Goal: Communication & Community: Answer question/provide support

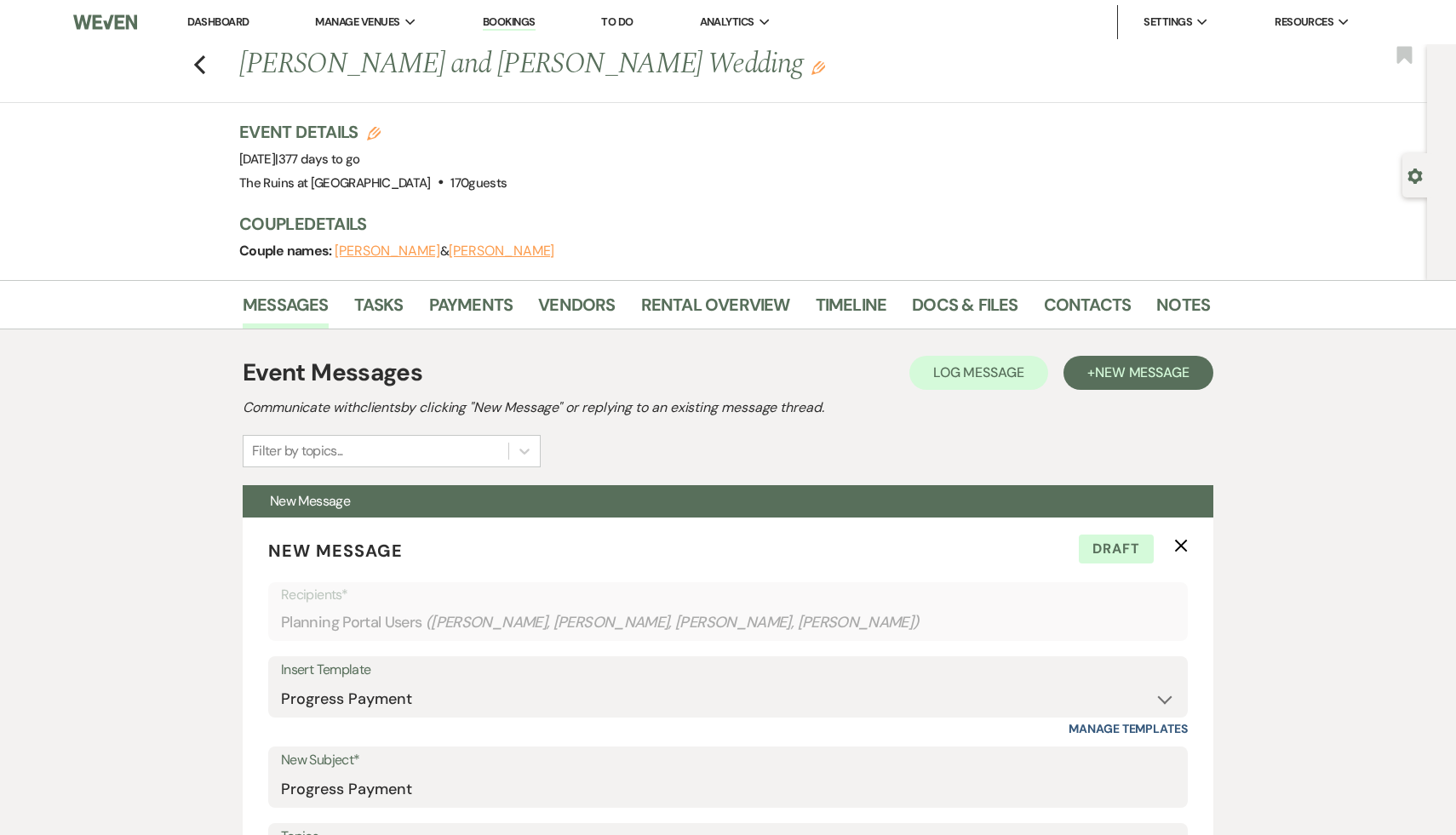
select select "5212"
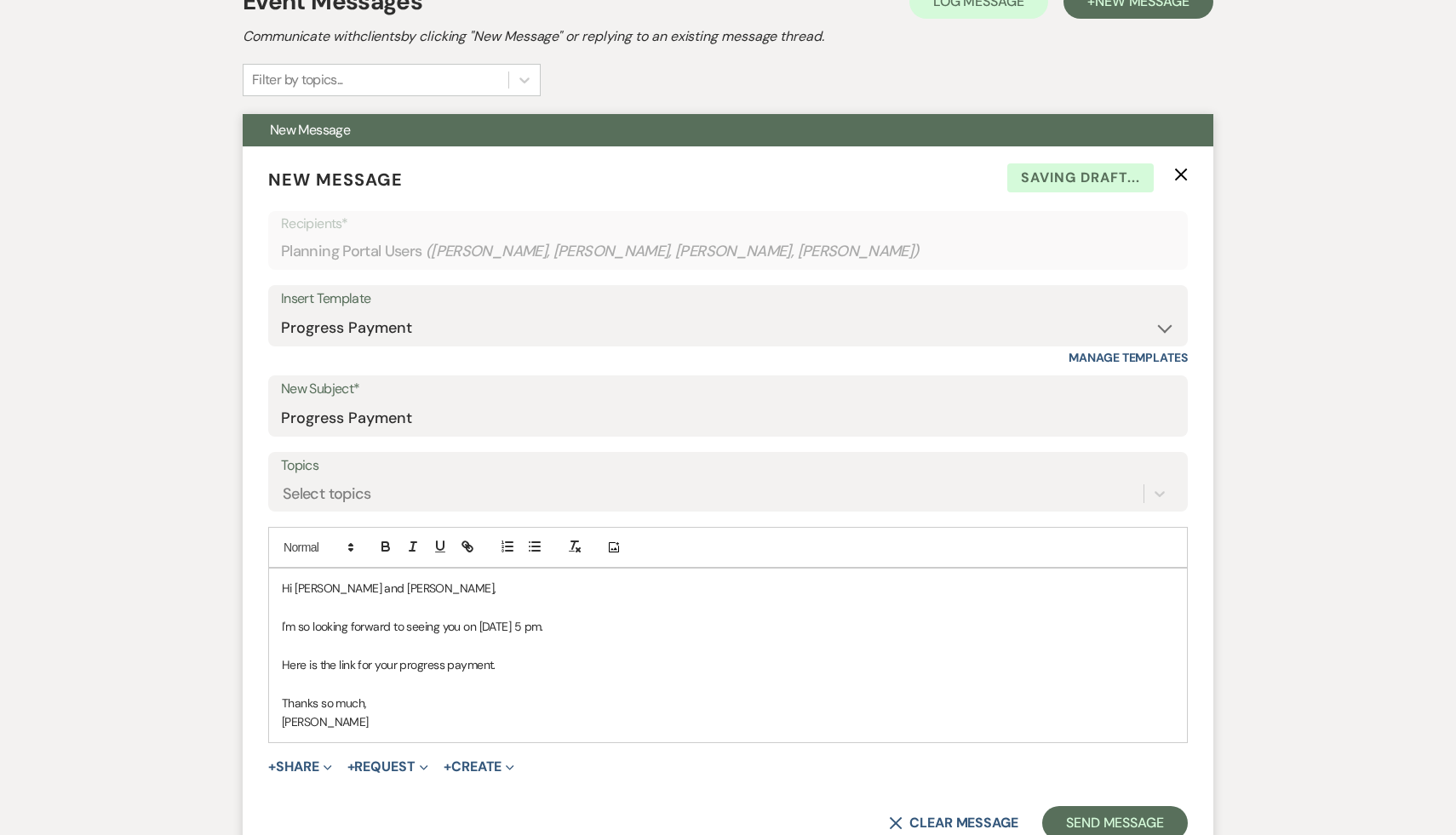
scroll to position [372, 0]
click at [555, 661] on p "Here is the link for your progress payment." at bounding box center [728, 664] width 892 height 19
drag, startPoint x: 994, startPoint y: 666, endPoint x: 495, endPoint y: 659, distance: 499.0
click at [495, 660] on p "Here is the link for your progress payment. [URL][DOMAIN_NAME]" at bounding box center [728, 664] width 892 height 19
click at [469, 546] on icon "button" at bounding box center [468, 545] width 15 height 15
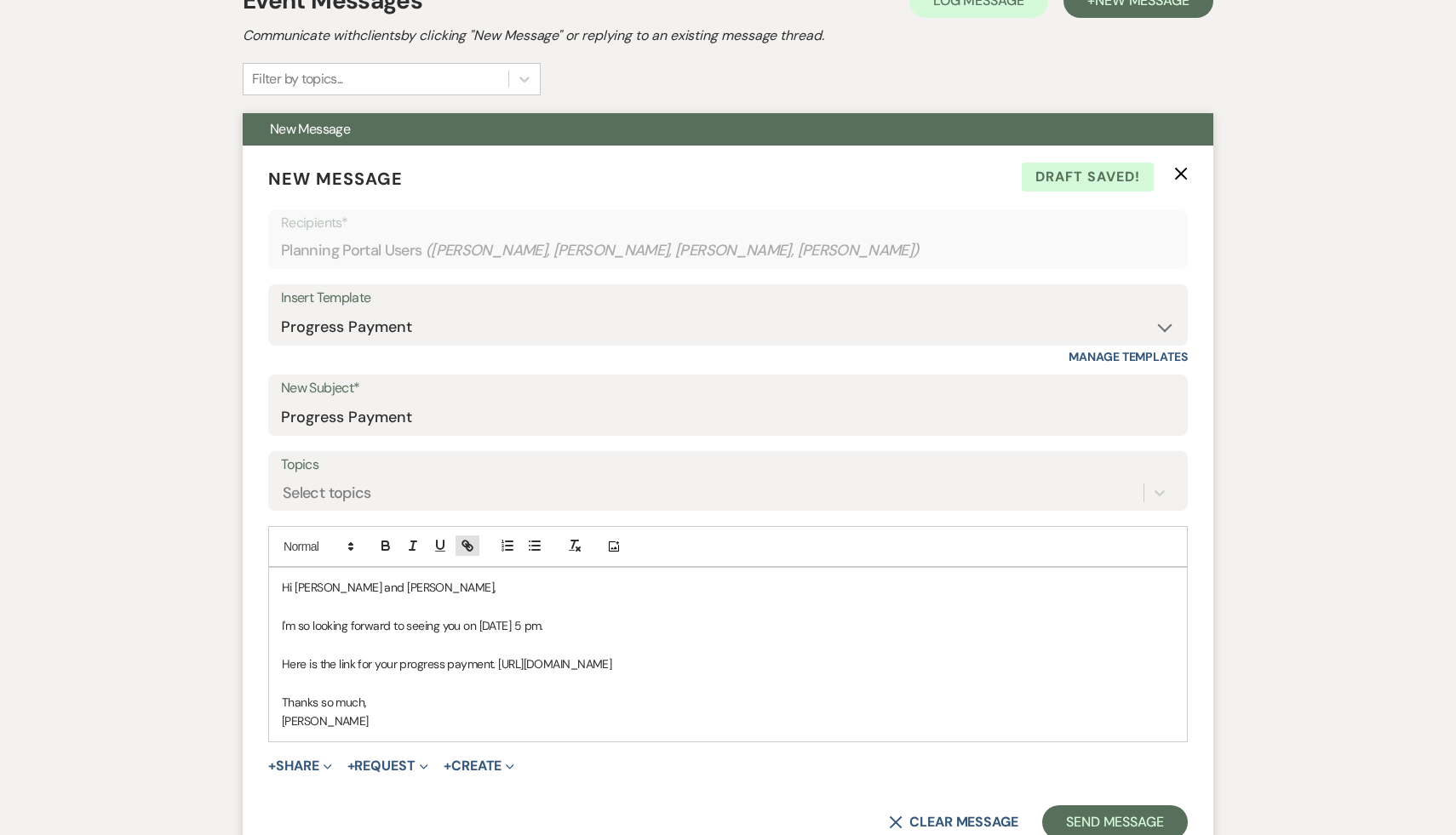
type input "[URL][DOMAIN_NAME]"
click at [853, 695] on link at bounding box center [840, 696] width 37 height 12
click at [853, 695] on p "Thanks so much," at bounding box center [728, 702] width 892 height 19
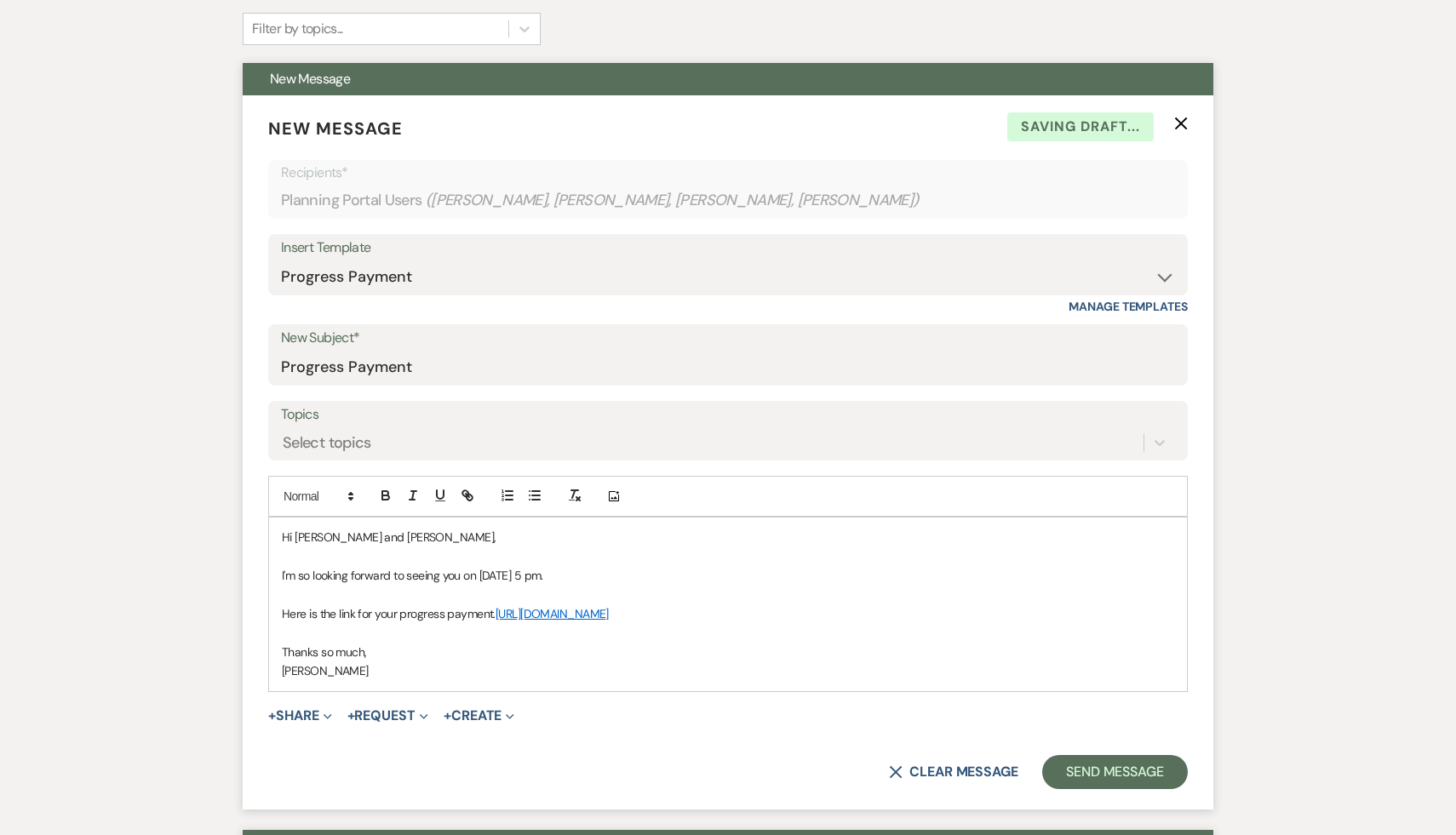
scroll to position [427, 0]
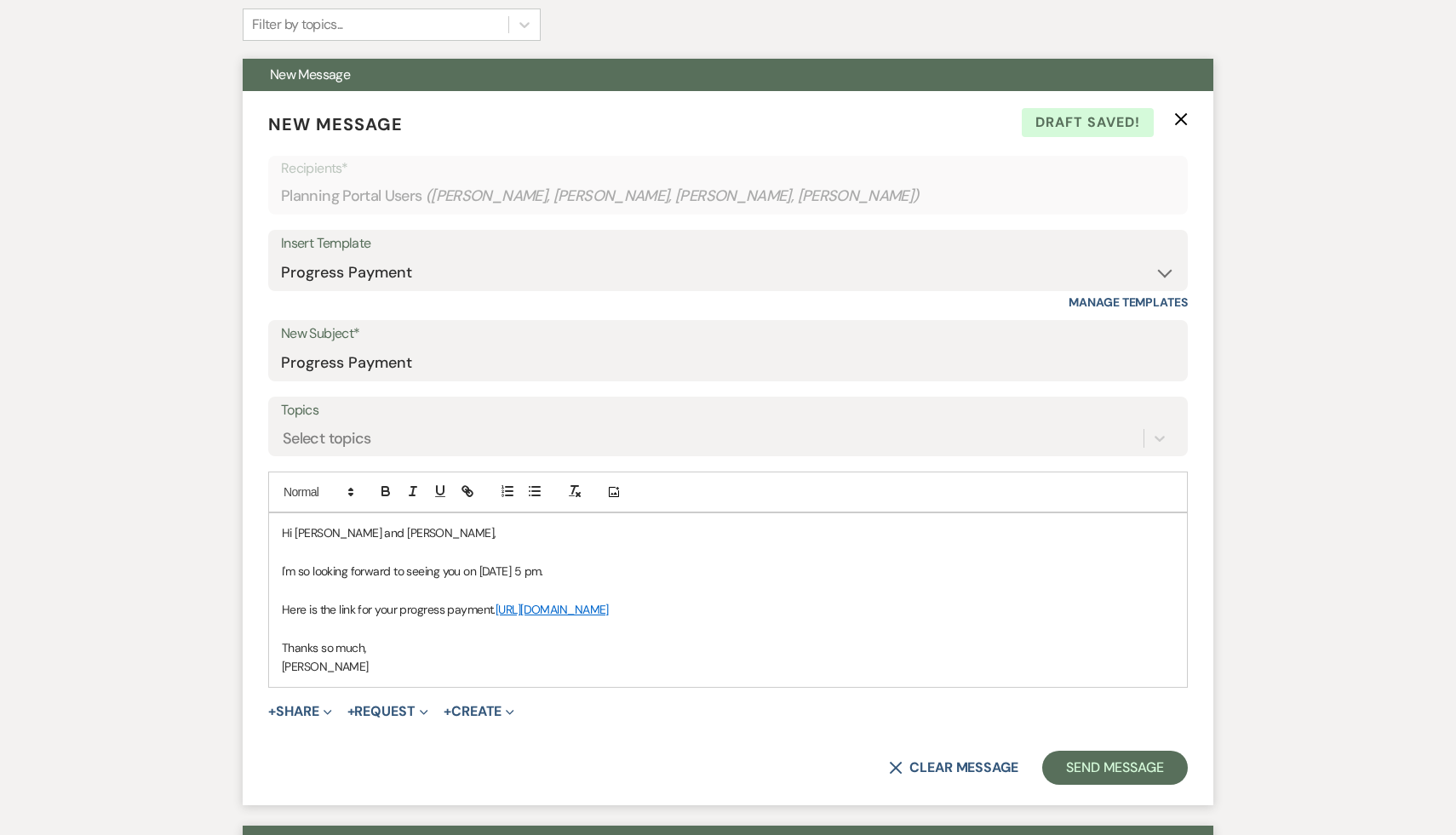
click at [609, 611] on link "[URL][DOMAIN_NAME]" at bounding box center [551, 609] width 113 height 15
click at [733, 644] on link "[URL][DOMAIN_NAME]" at bounding box center [696, 642] width 107 height 22
click at [962, 522] on div "Hi [PERSON_NAME] and [PERSON_NAME], I'm so looking forward to seeing you on [DA…" at bounding box center [728, 599] width 918 height 173
click at [1128, 769] on button "Send Message" at bounding box center [1115, 768] width 145 height 34
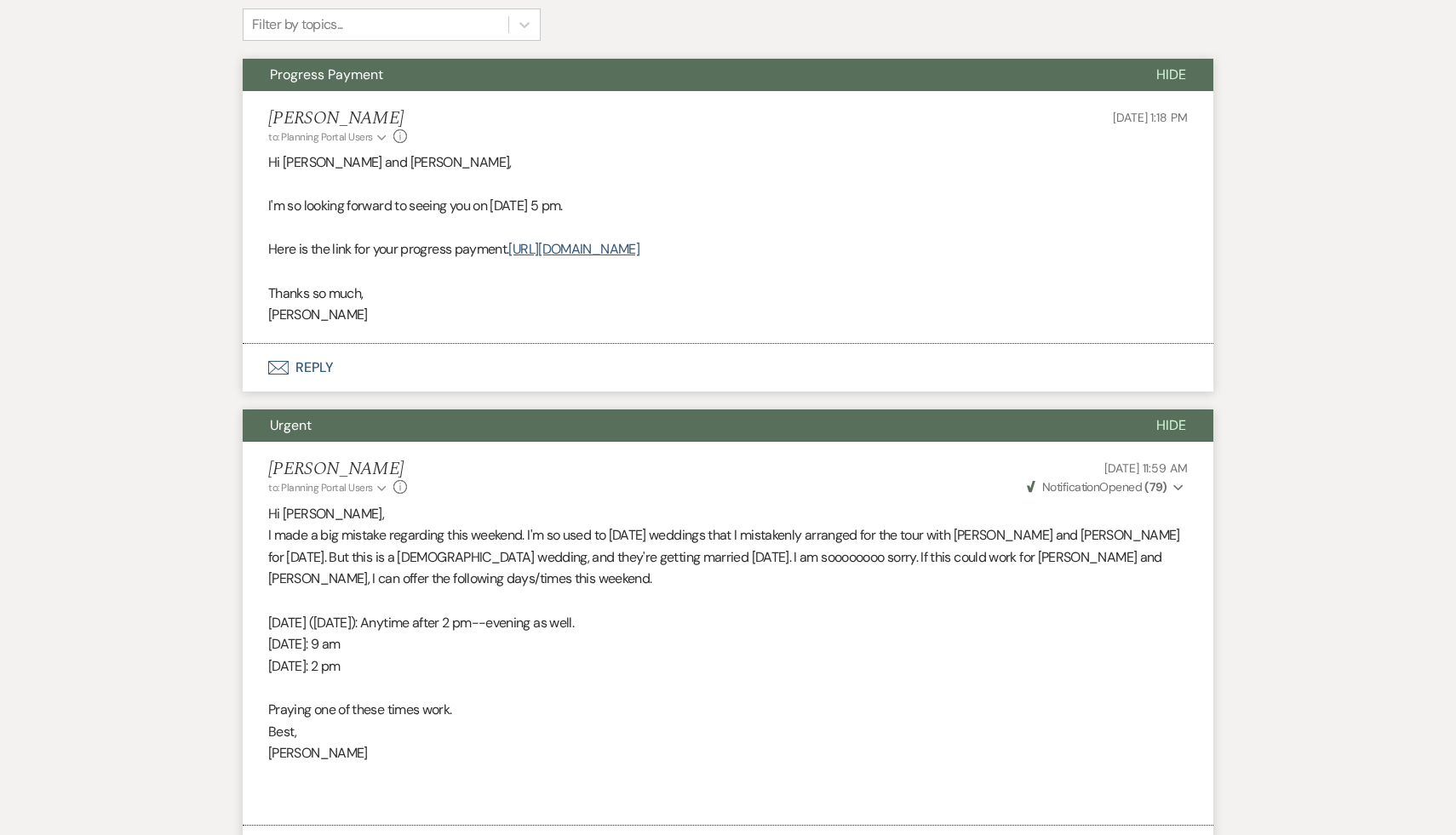
select select "8"
select select "5"
select select "8"
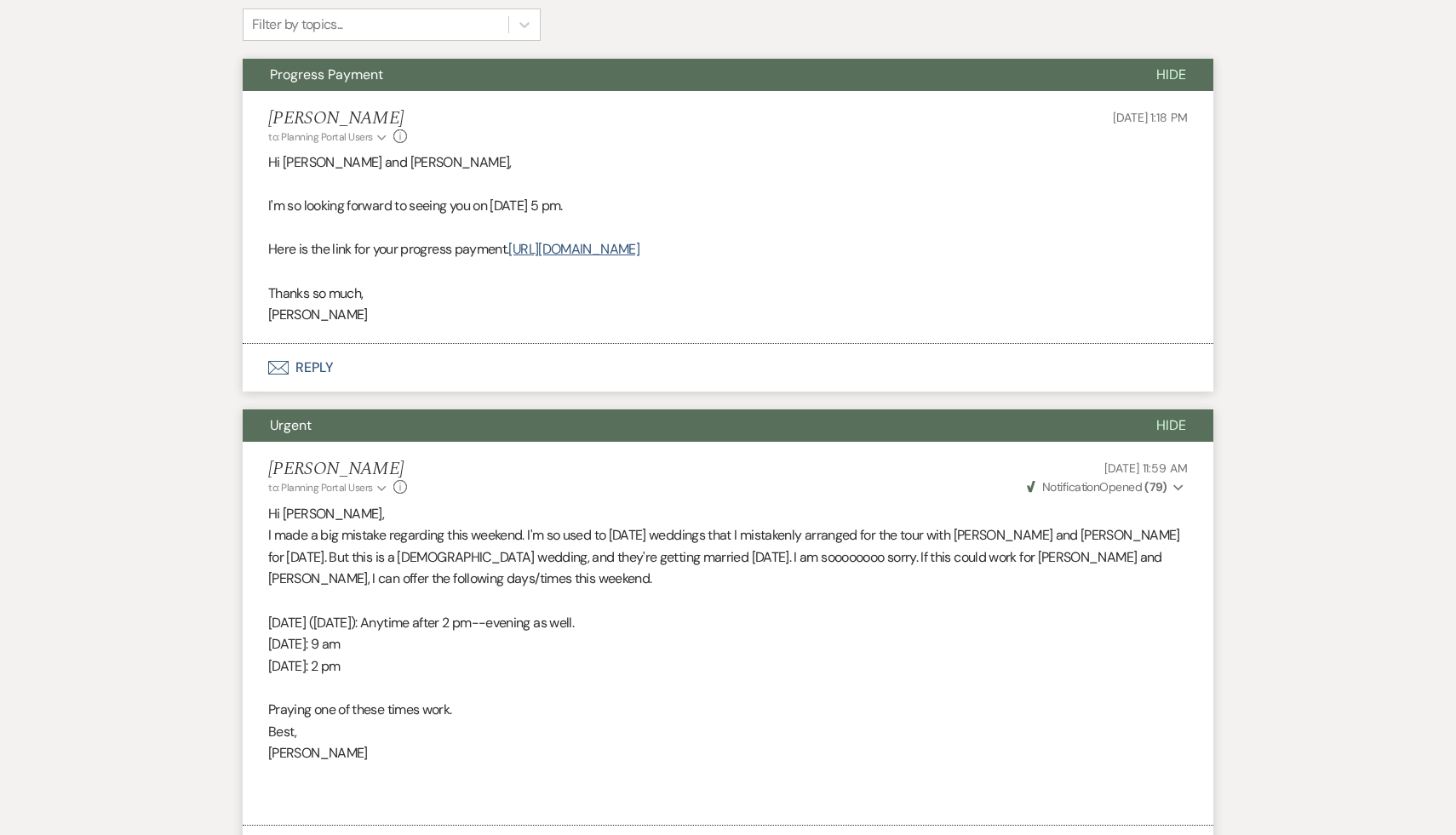
select select "5"
select select "8"
select select "7"
select select "8"
select select "5"
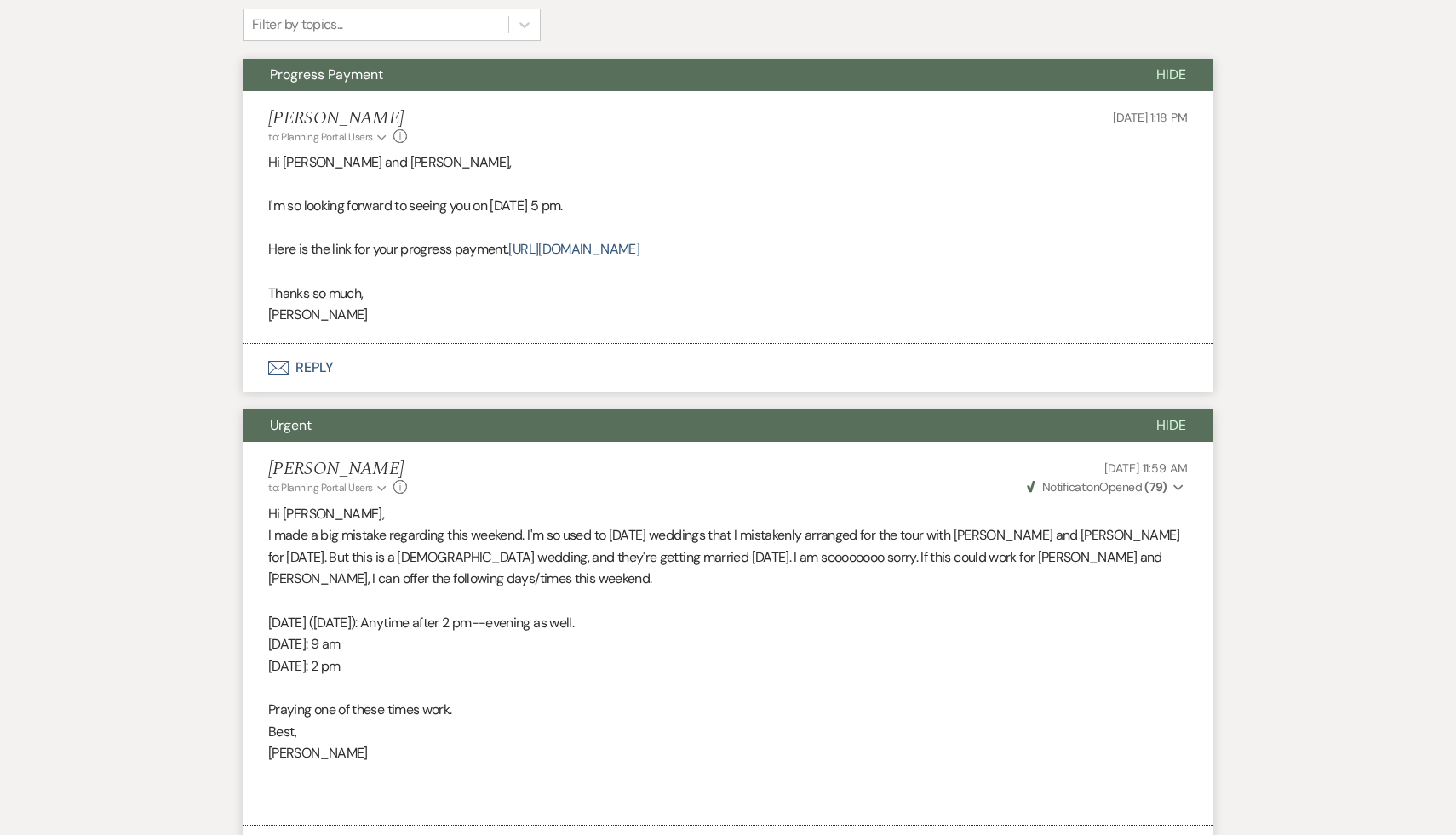
select select "8"
select select "5"
select select "8"
select select "5"
select select "8"
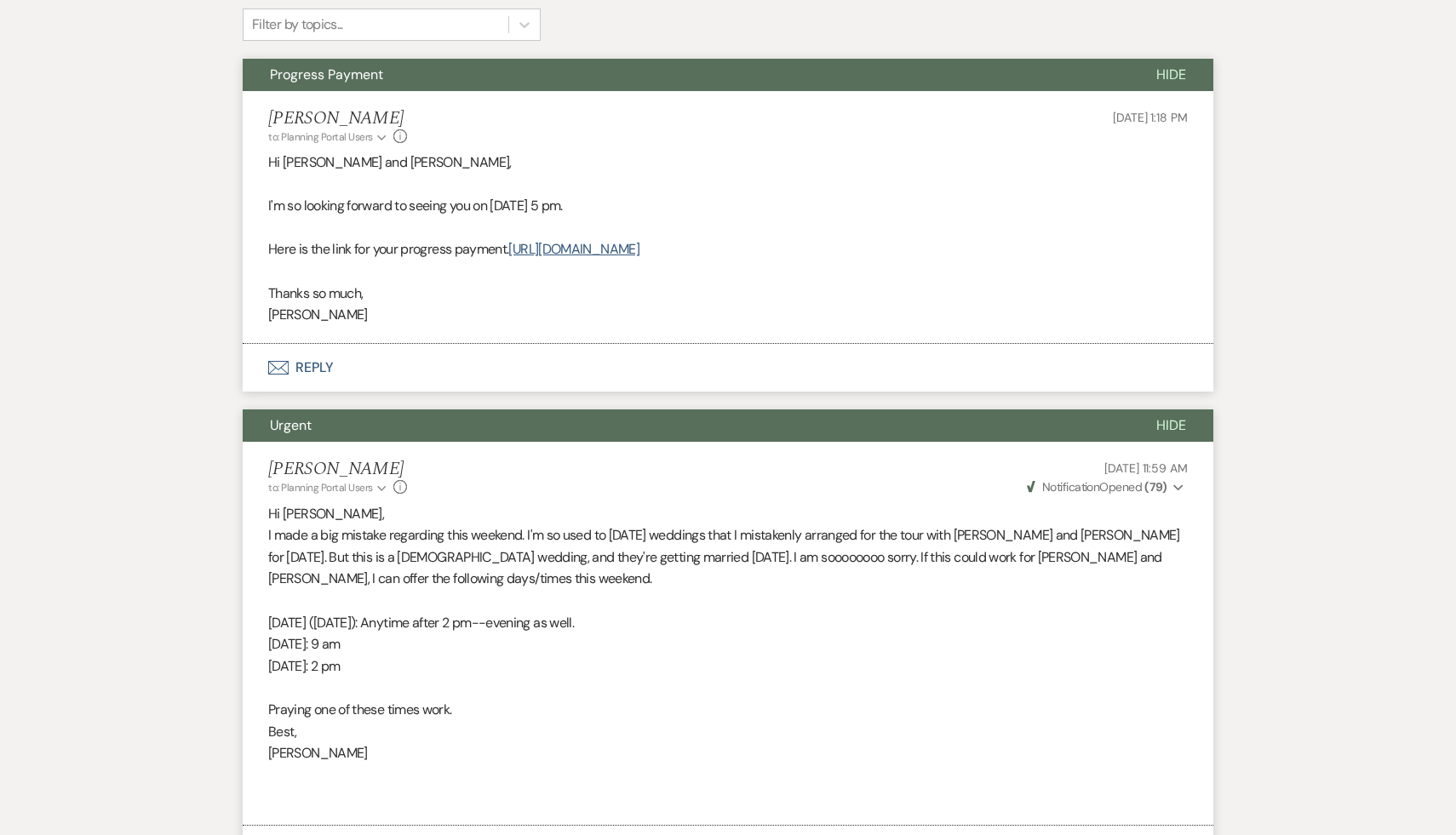
select select "5"
select select "8"
select select "7"
select select "8"
select select "5"
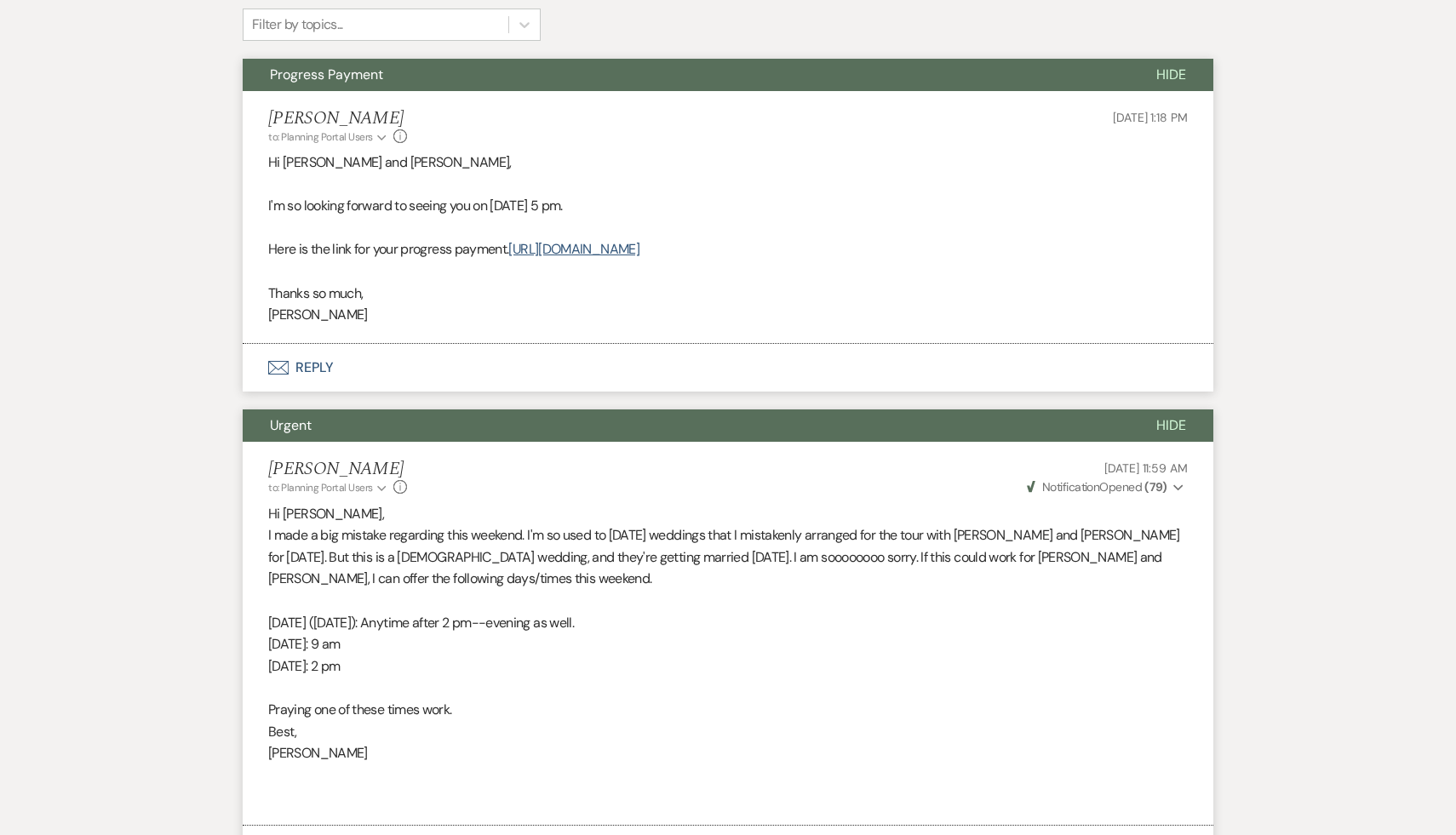
select select "8"
select select "5"
select select "8"
select select "10"
select select "8"
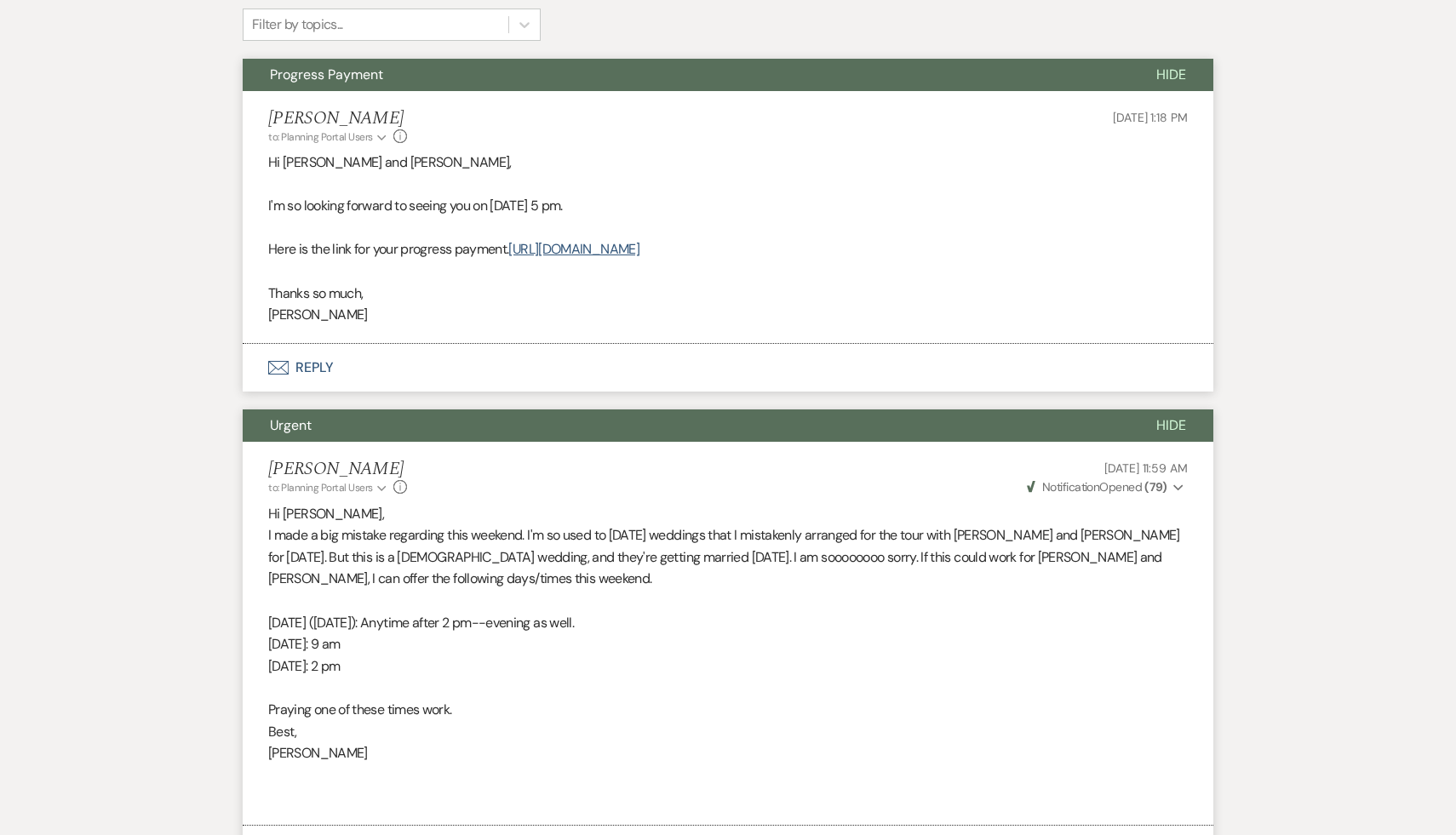
select select "7"
select select "8"
select select "5"
select select "8"
select select "5"
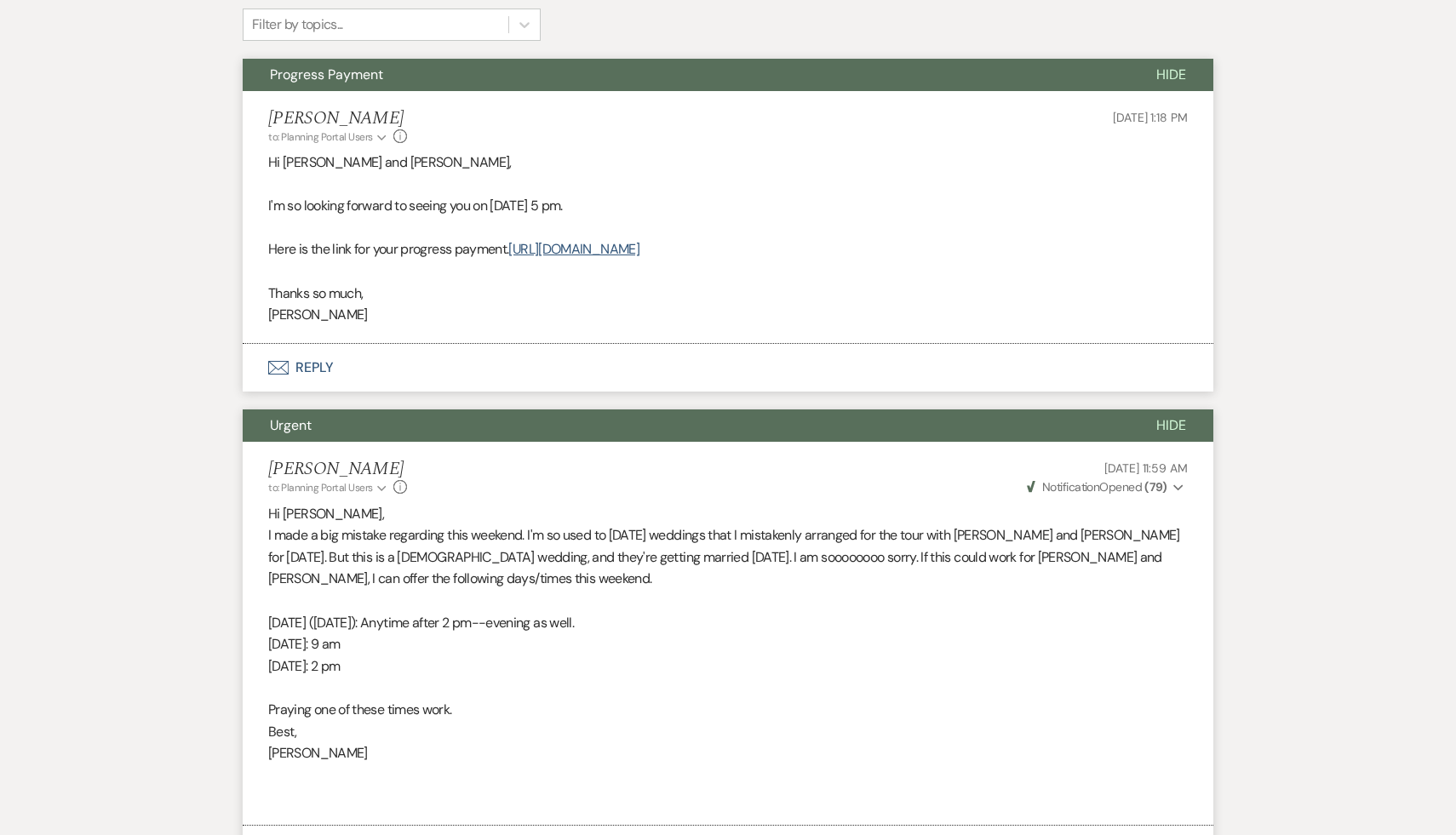
select select "8"
select select "5"
select select "8"
select select "5"
select select "8"
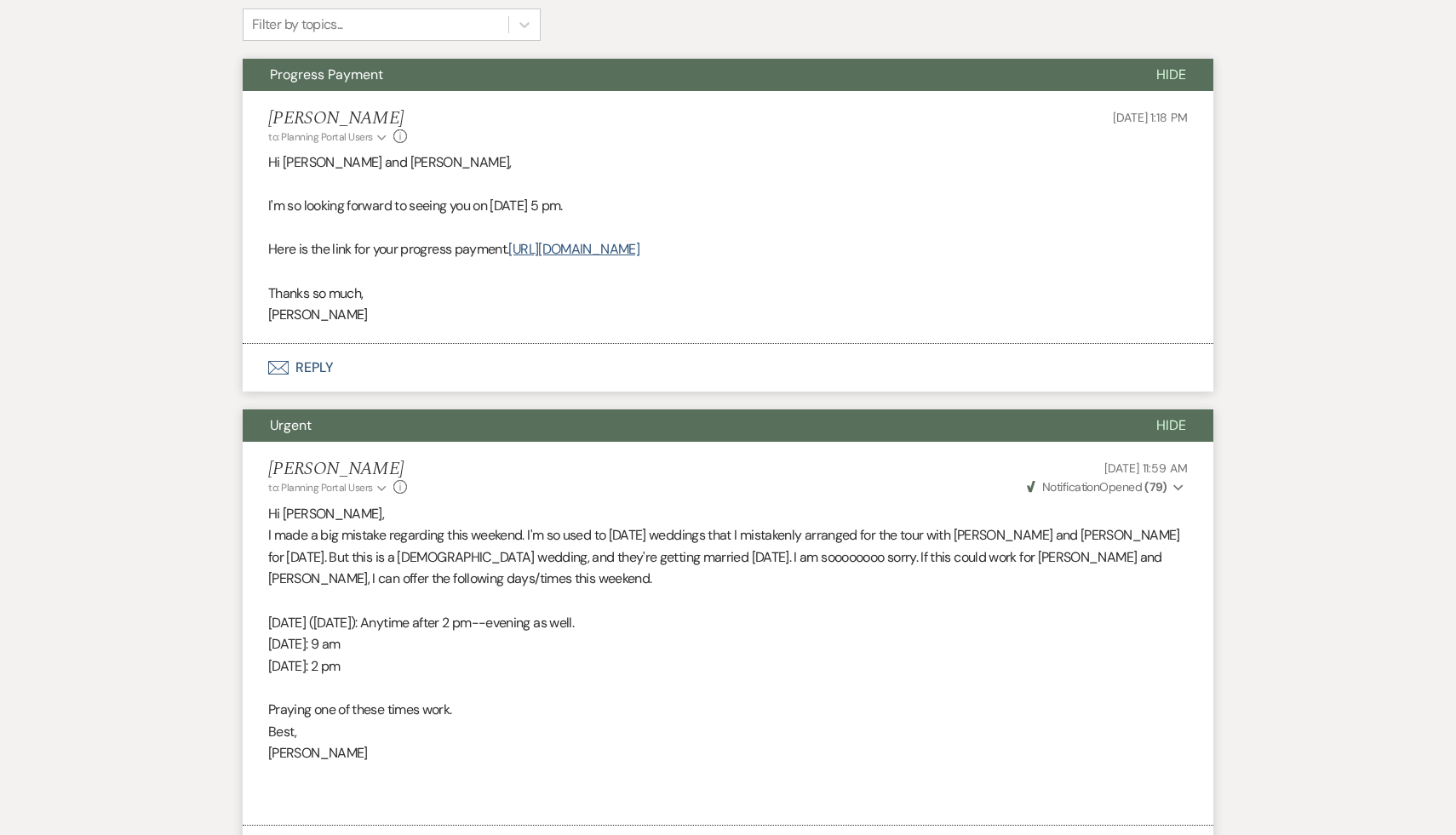
select select "5"
select select "8"
select select "5"
select select "8"
select select "4"
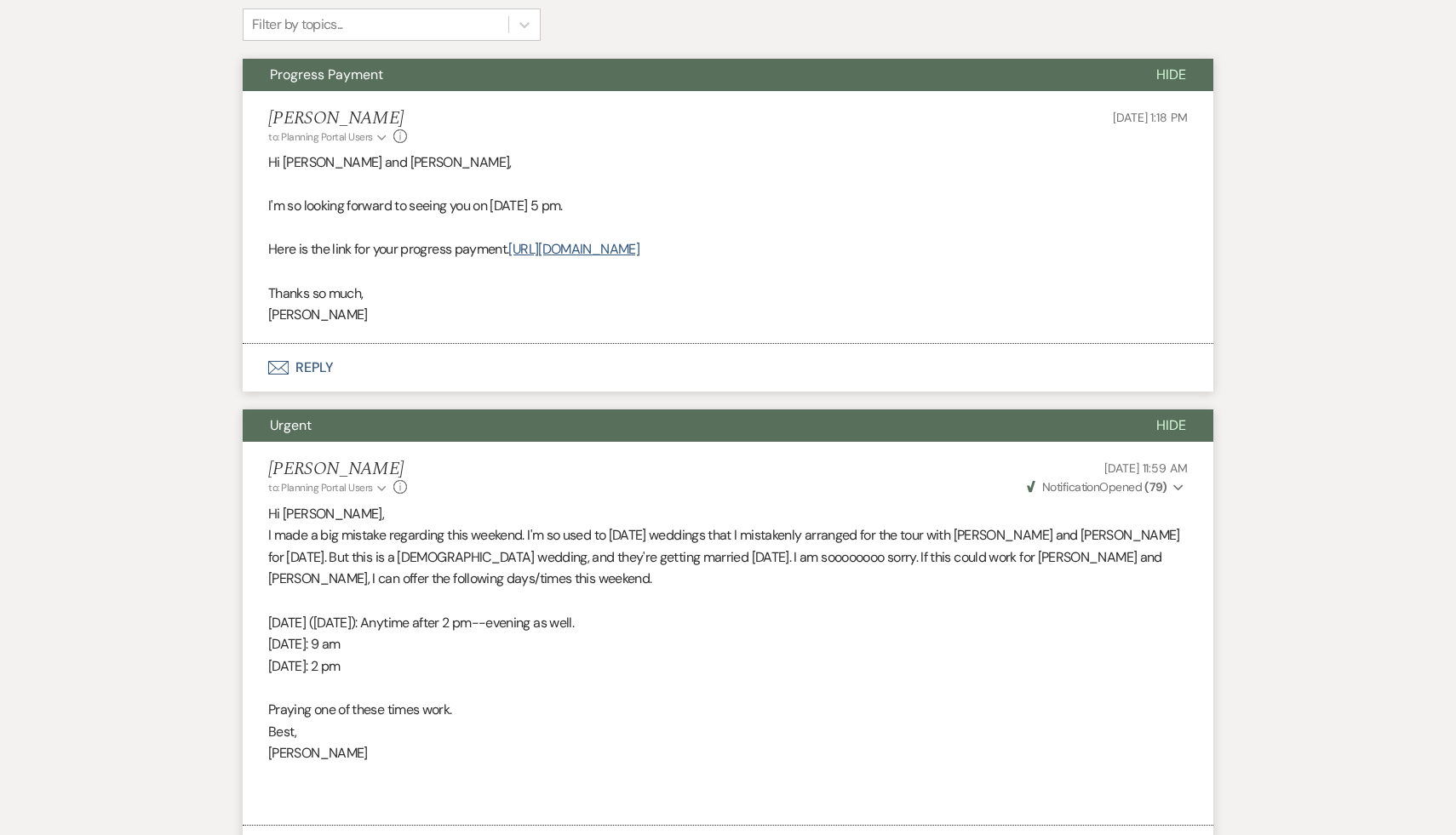
select select "8"
select select "5"
select select "8"
select select "5"
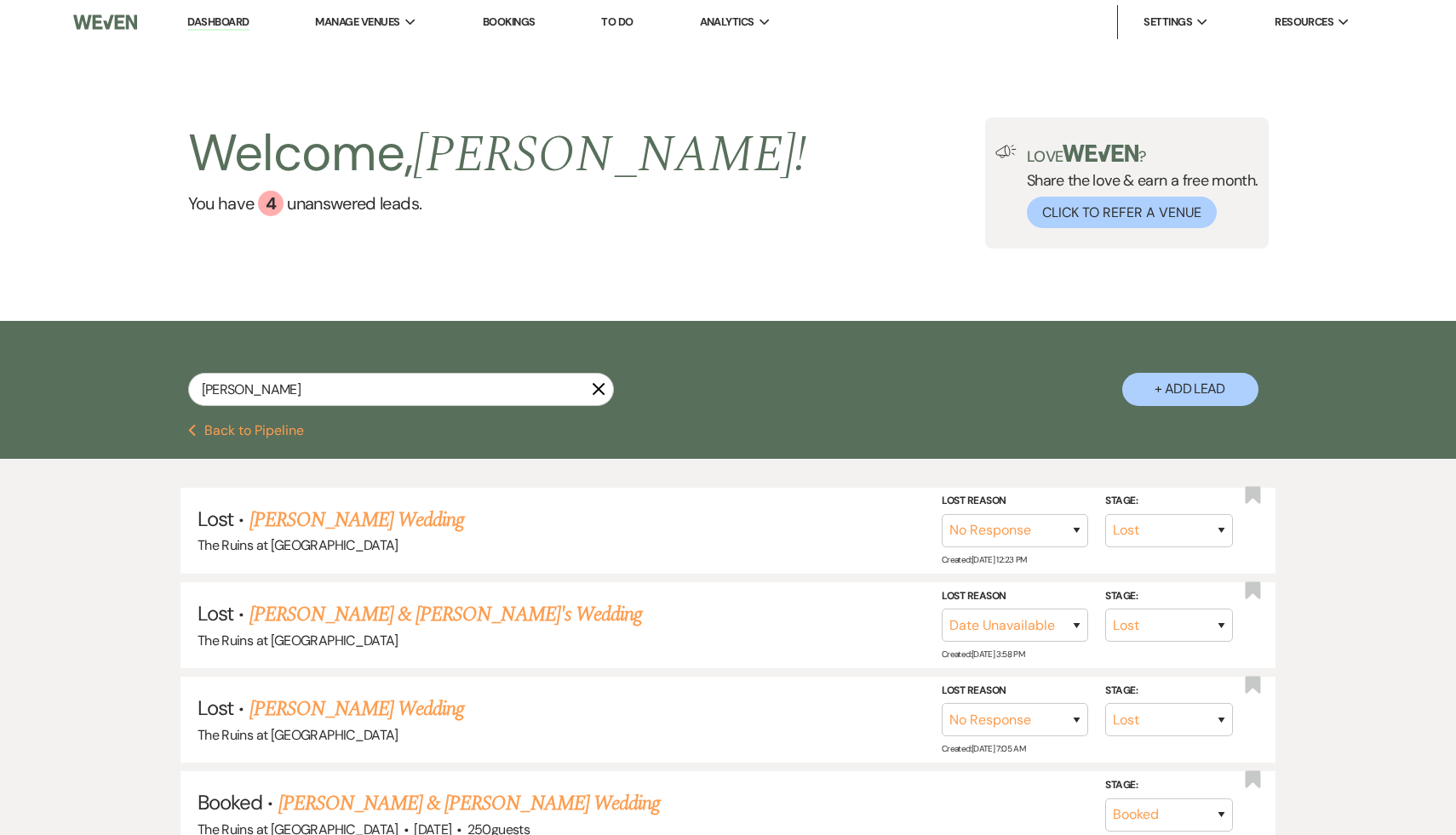
click at [225, 22] on link "Dashboard" at bounding box center [218, 22] width 62 height 16
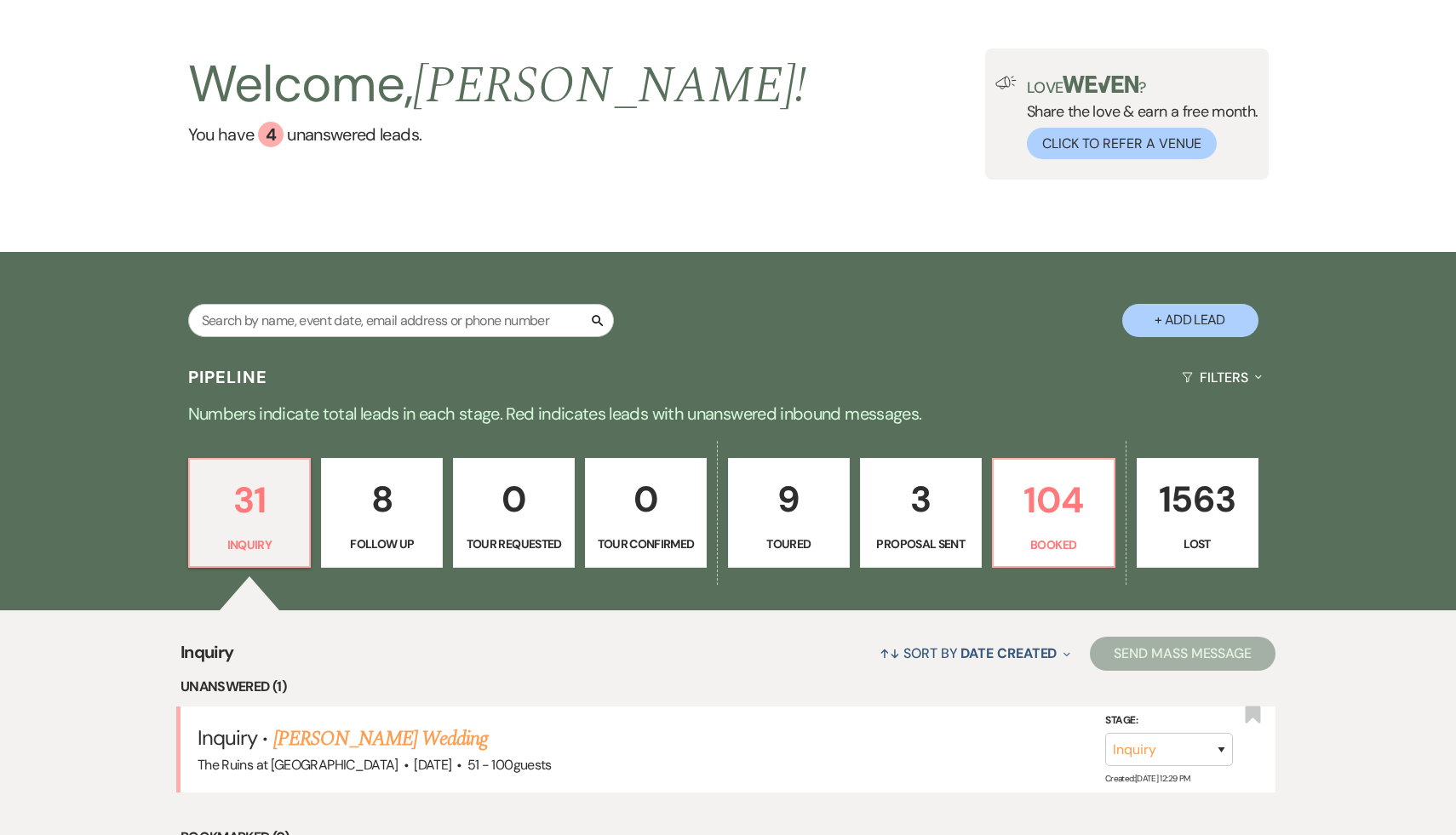
scroll to position [72, 0]
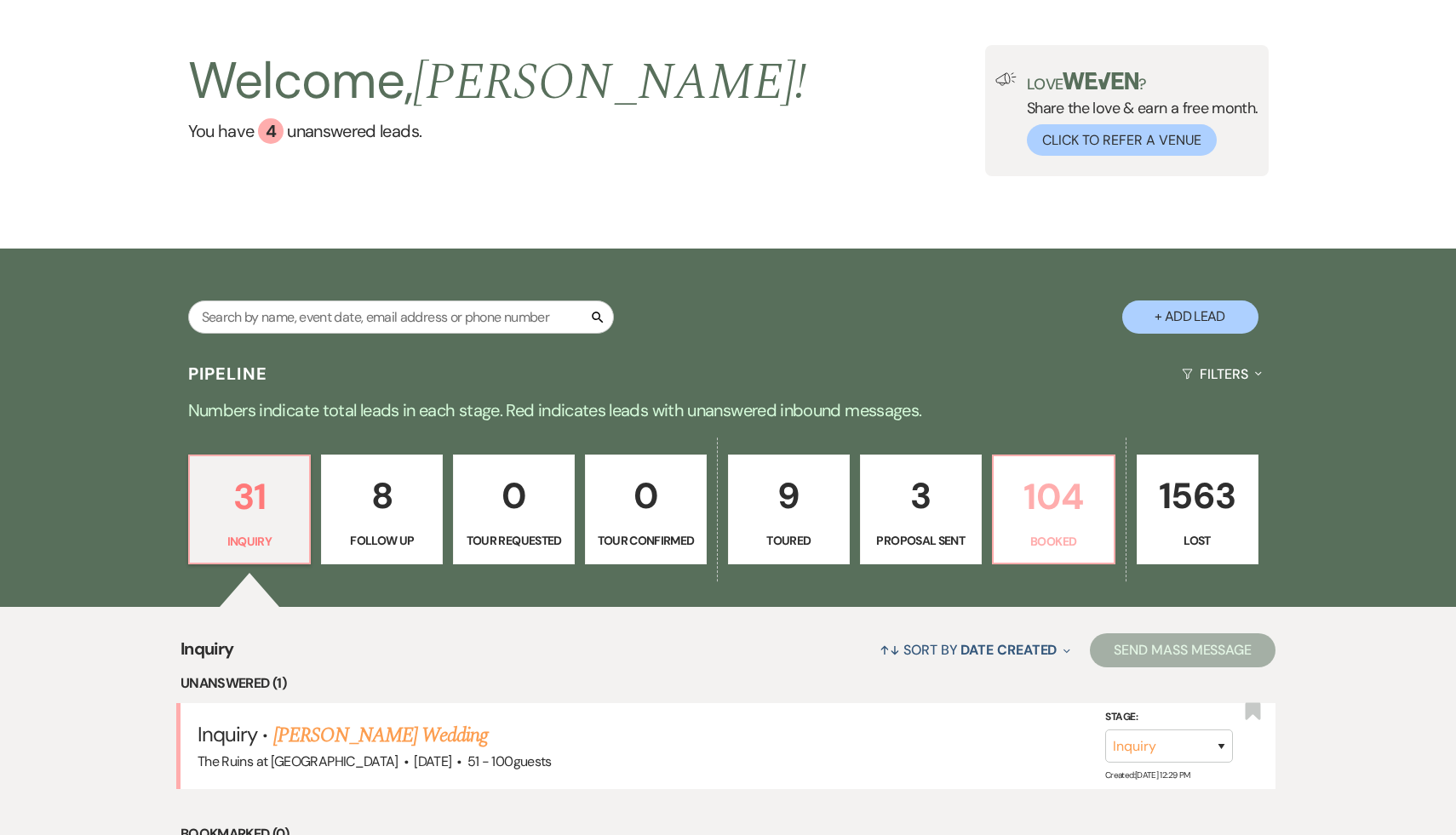
click at [1063, 499] on p "104" at bounding box center [1053, 497] width 100 height 57
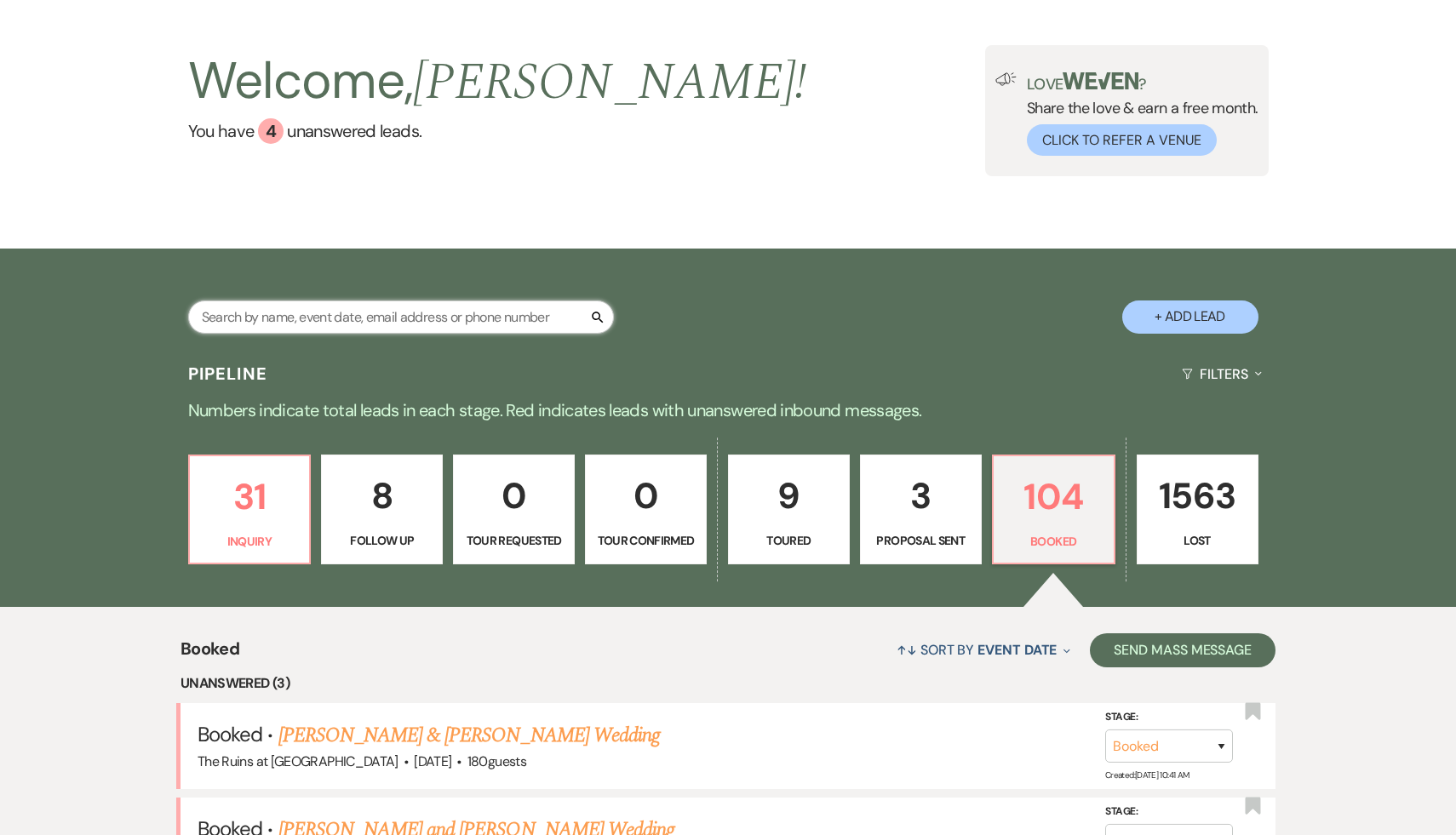
click at [509, 319] on input "text" at bounding box center [401, 316] width 426 height 33
type input "[PERSON_NAME]"
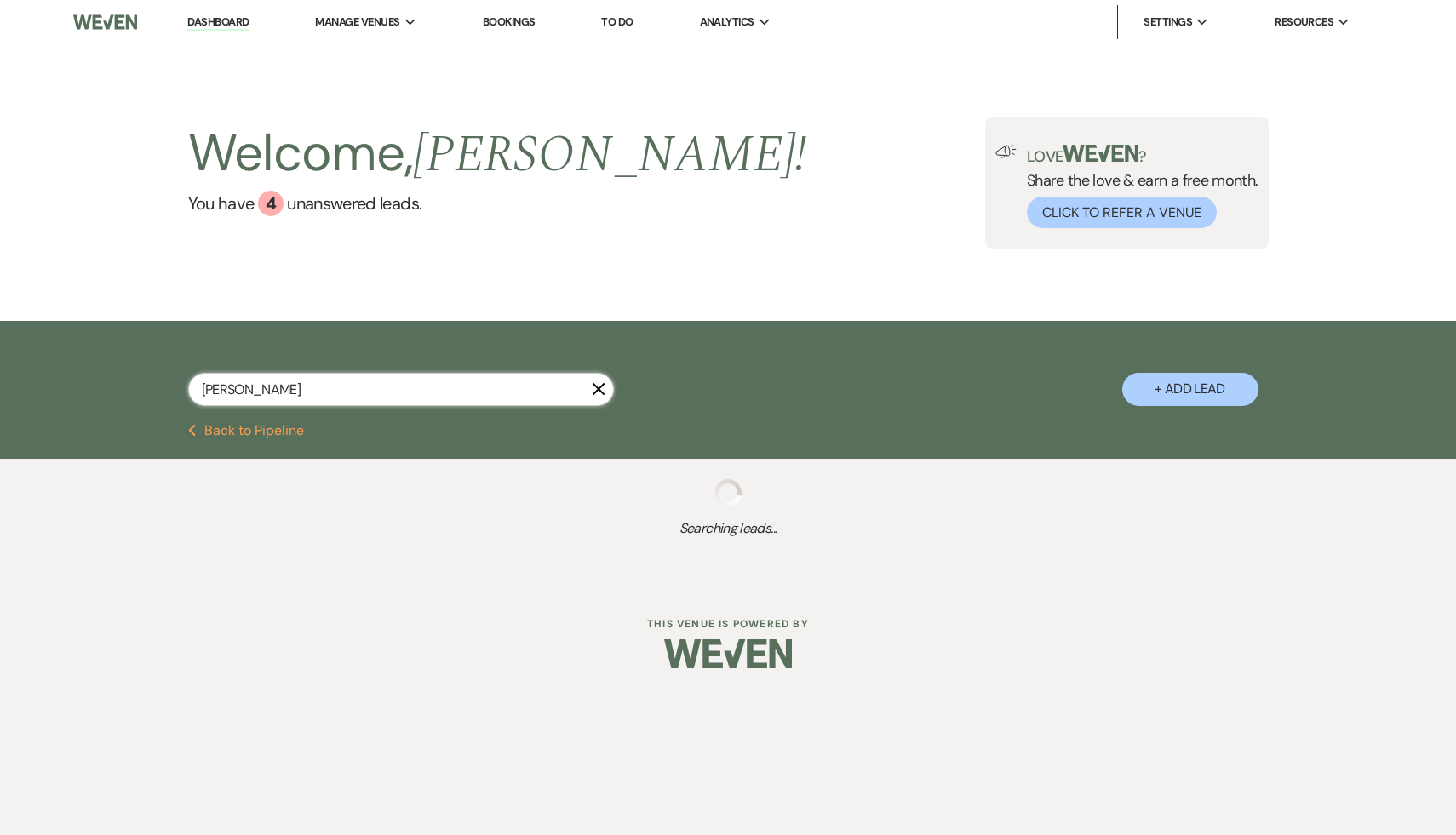
select select "8"
select select "7"
select select "8"
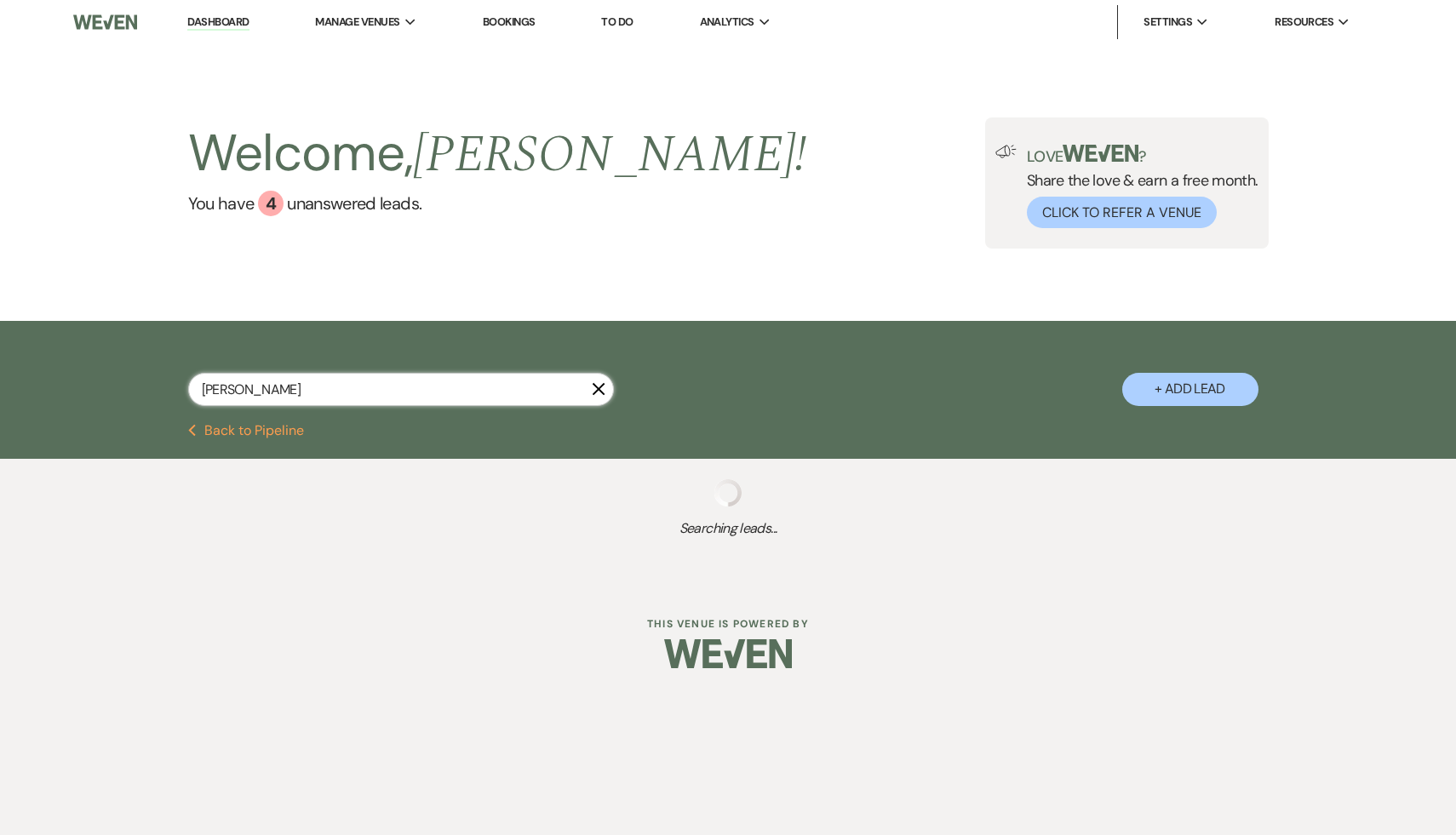
select select "5"
select select "8"
select select "5"
select select "8"
select select "5"
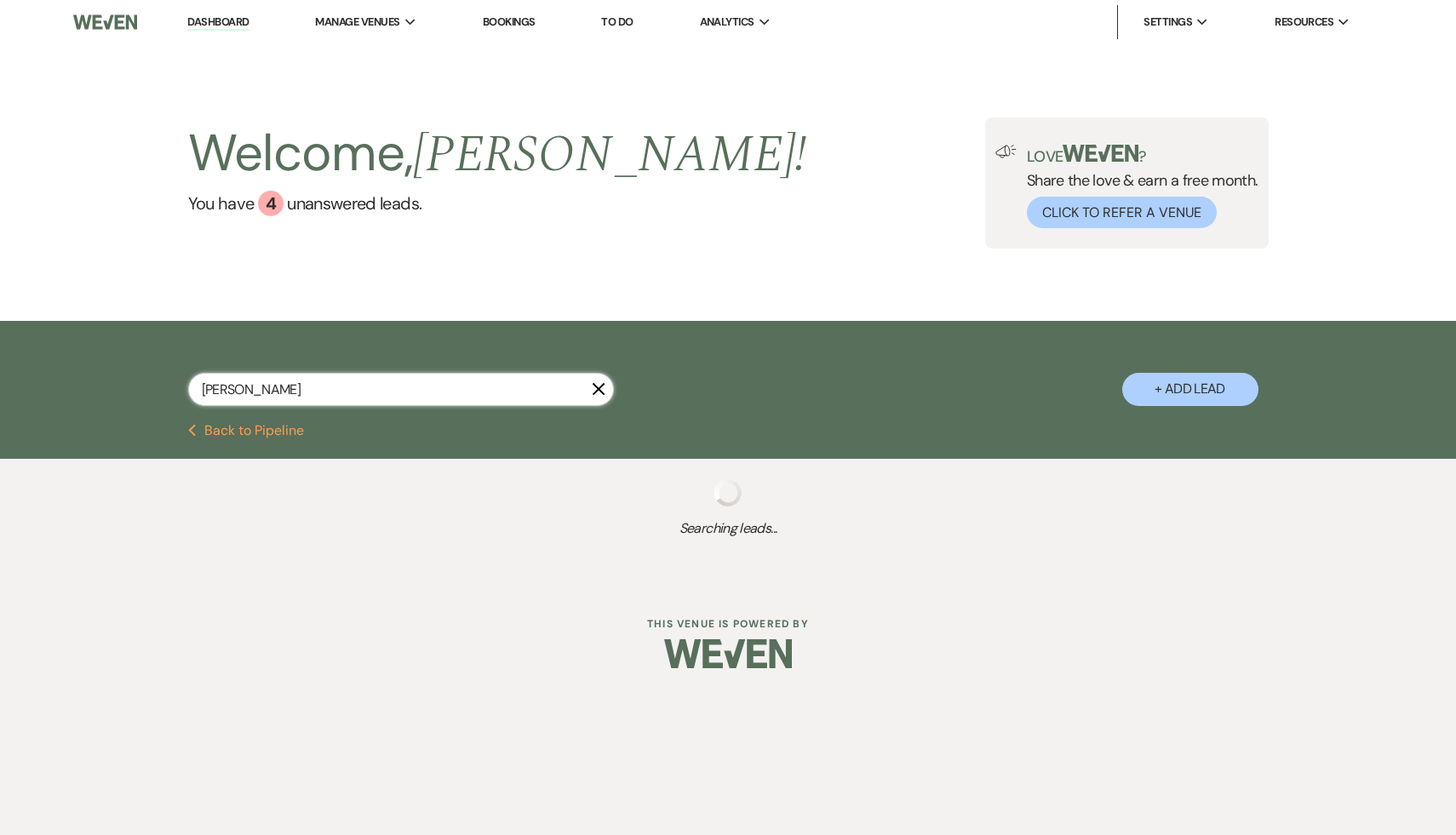
select select "8"
select select "5"
select select "8"
select select "7"
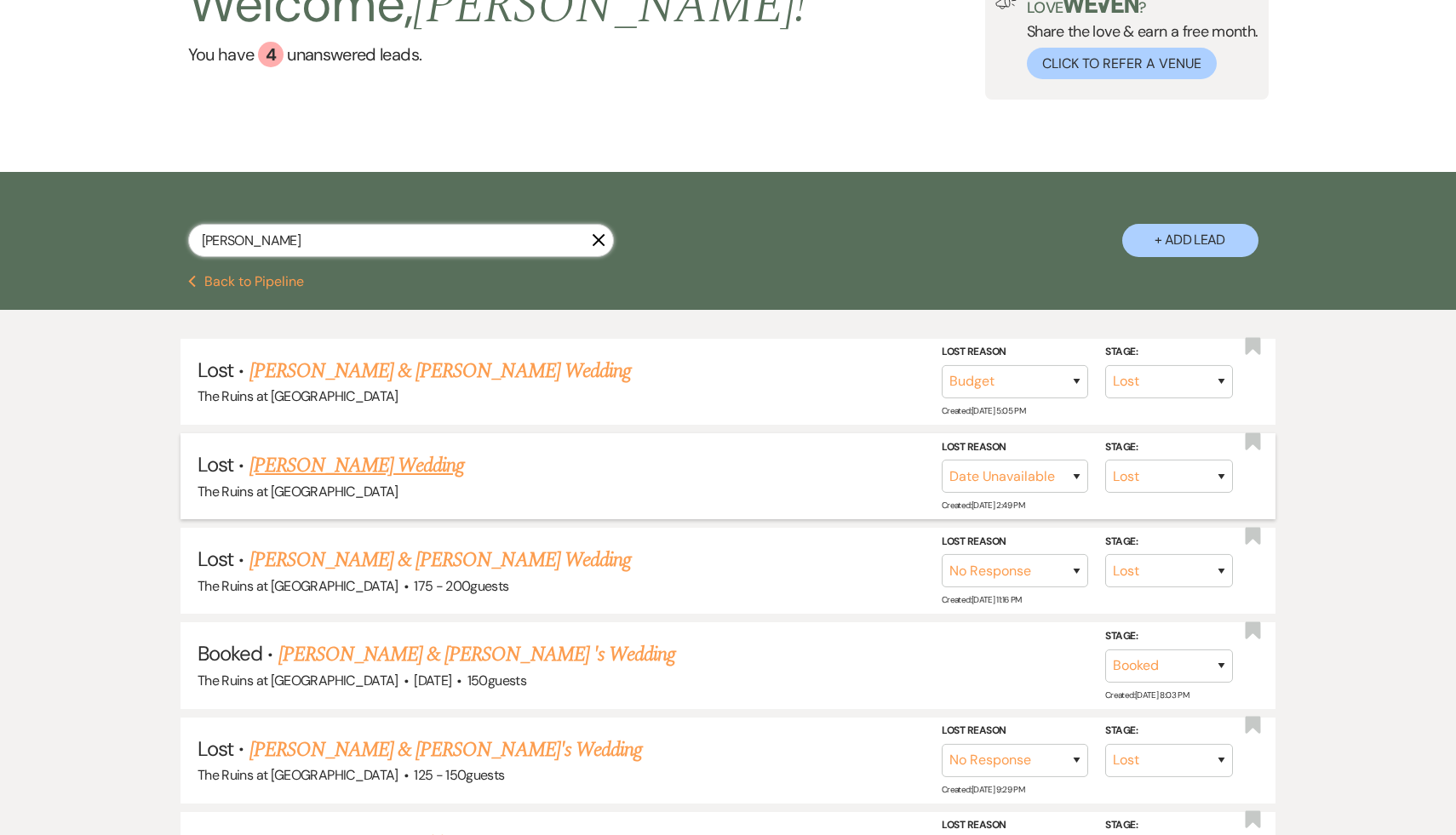
scroll to position [270, 0]
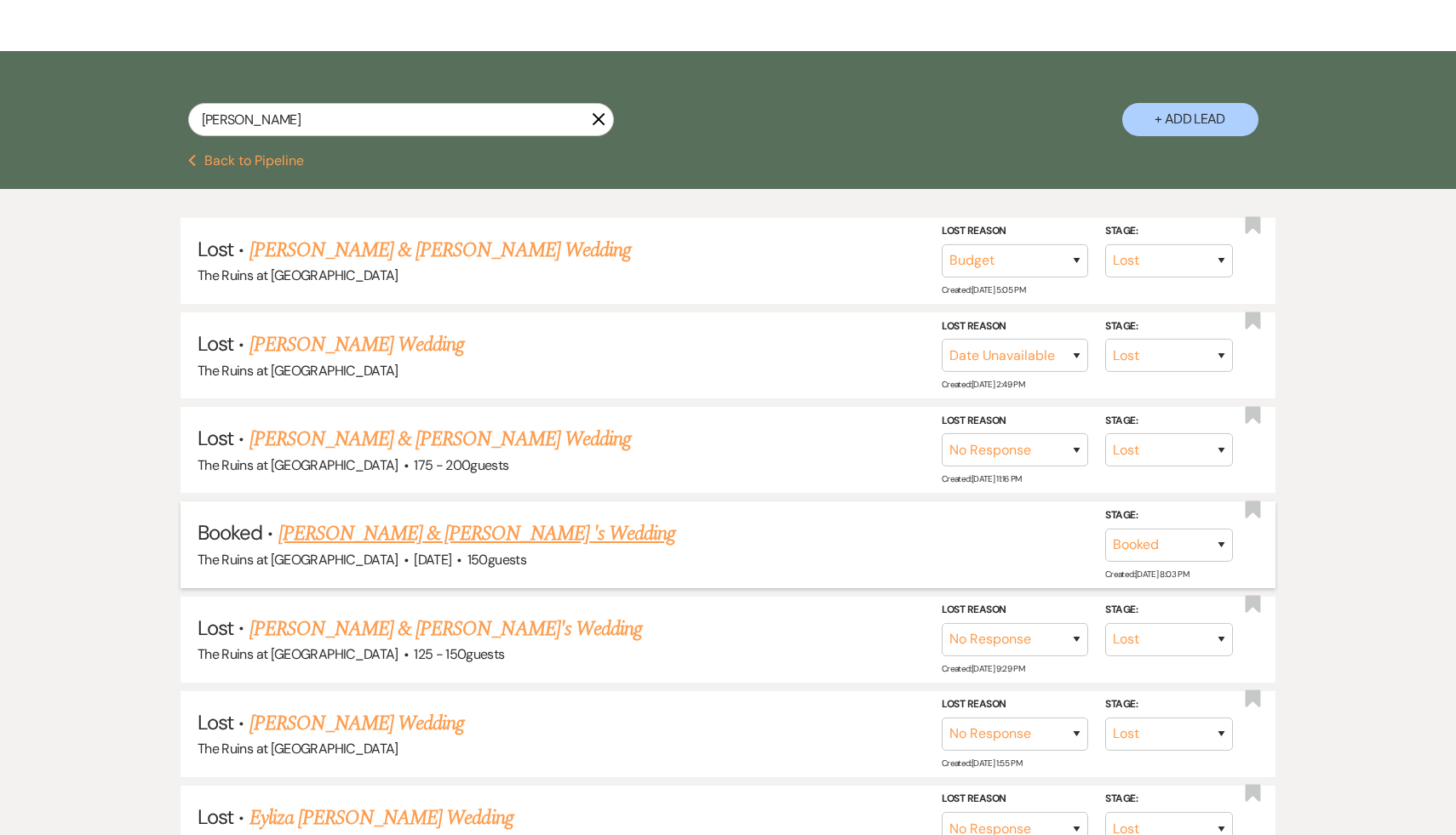
click at [504, 529] on link "[PERSON_NAME] & [PERSON_NAME] 's Wedding" at bounding box center [477, 534] width 397 height 30
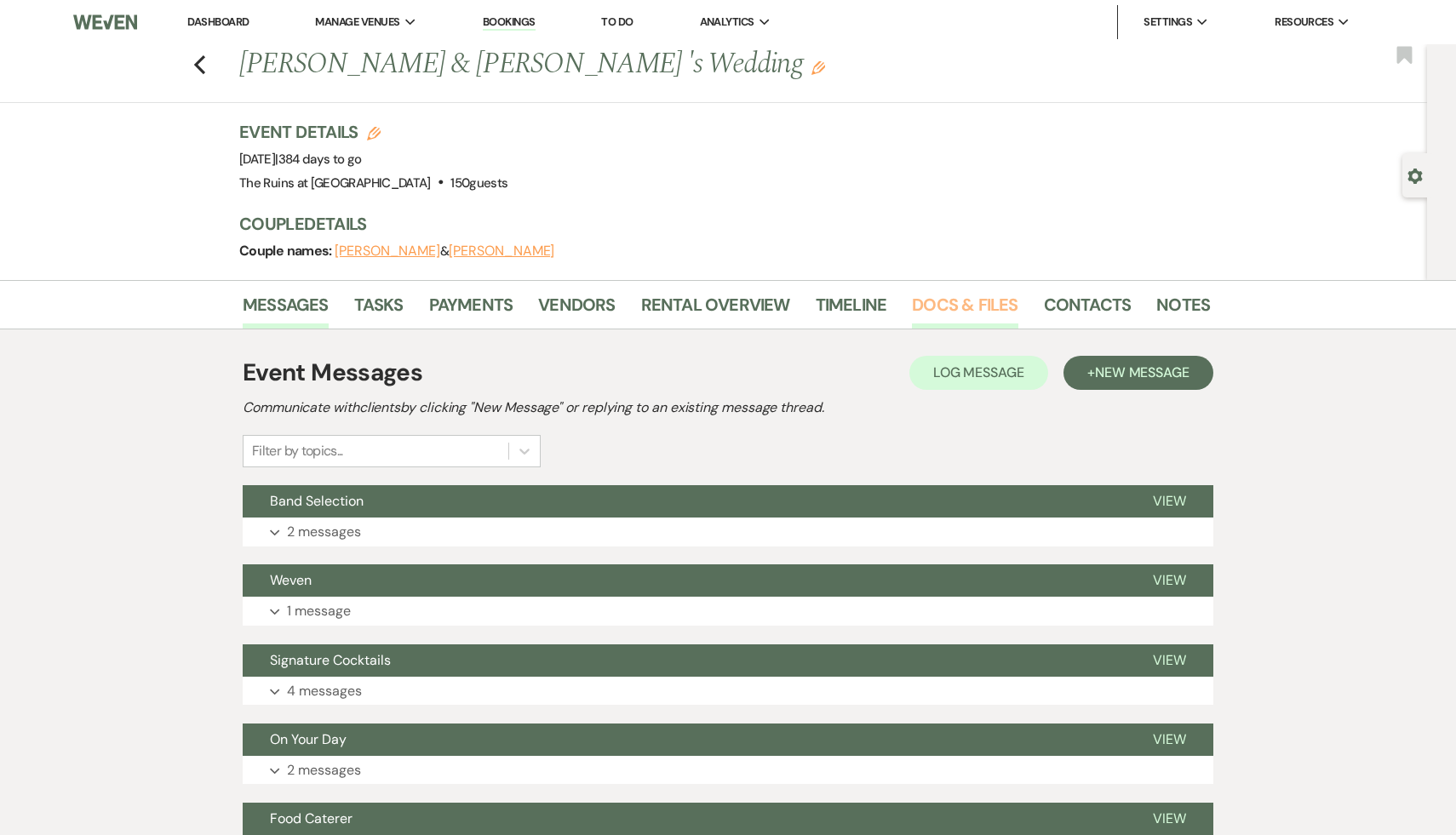
click at [965, 304] on link "Docs & Files" at bounding box center [964, 309] width 105 height 37
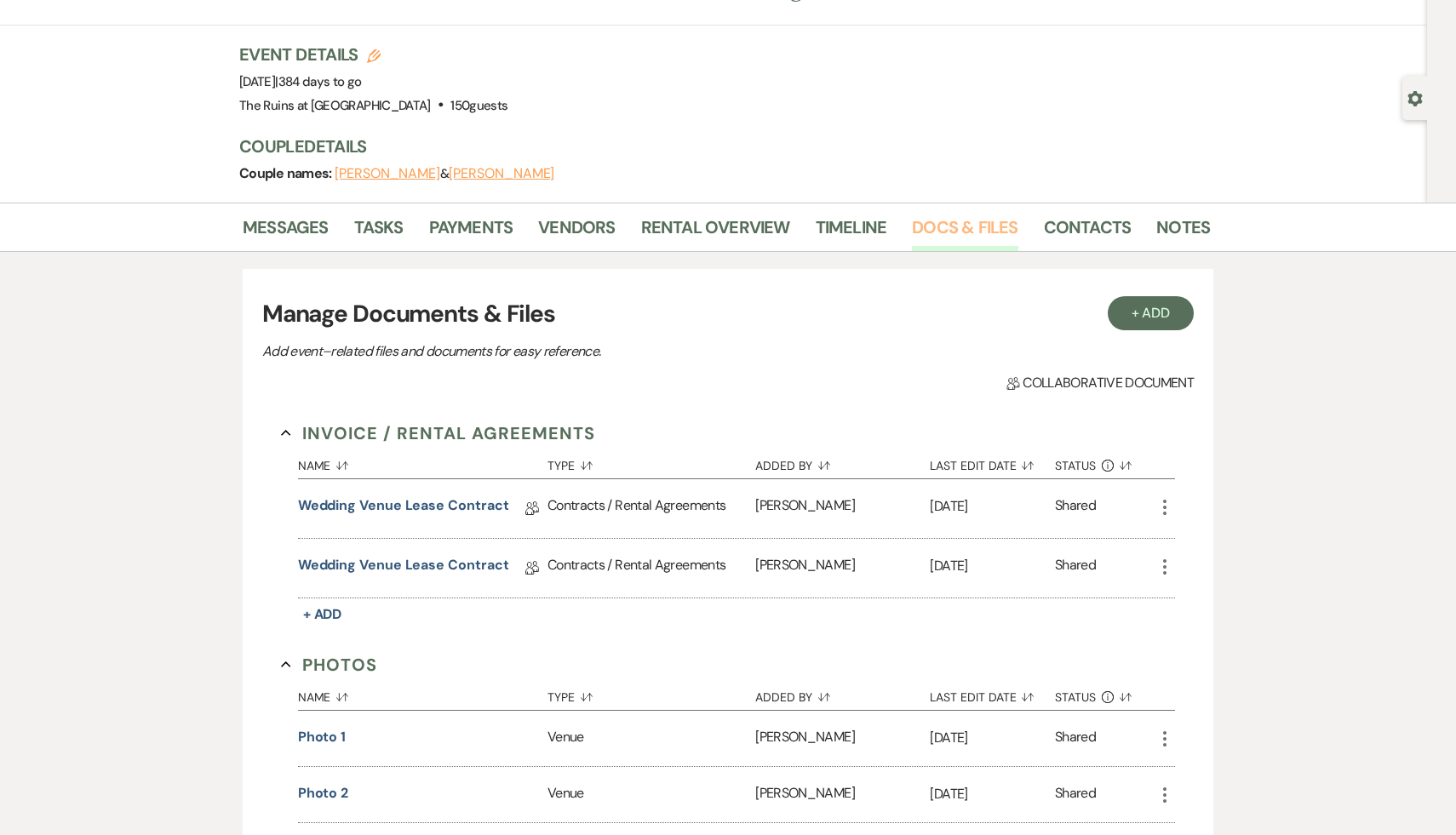
scroll to position [94, 0]
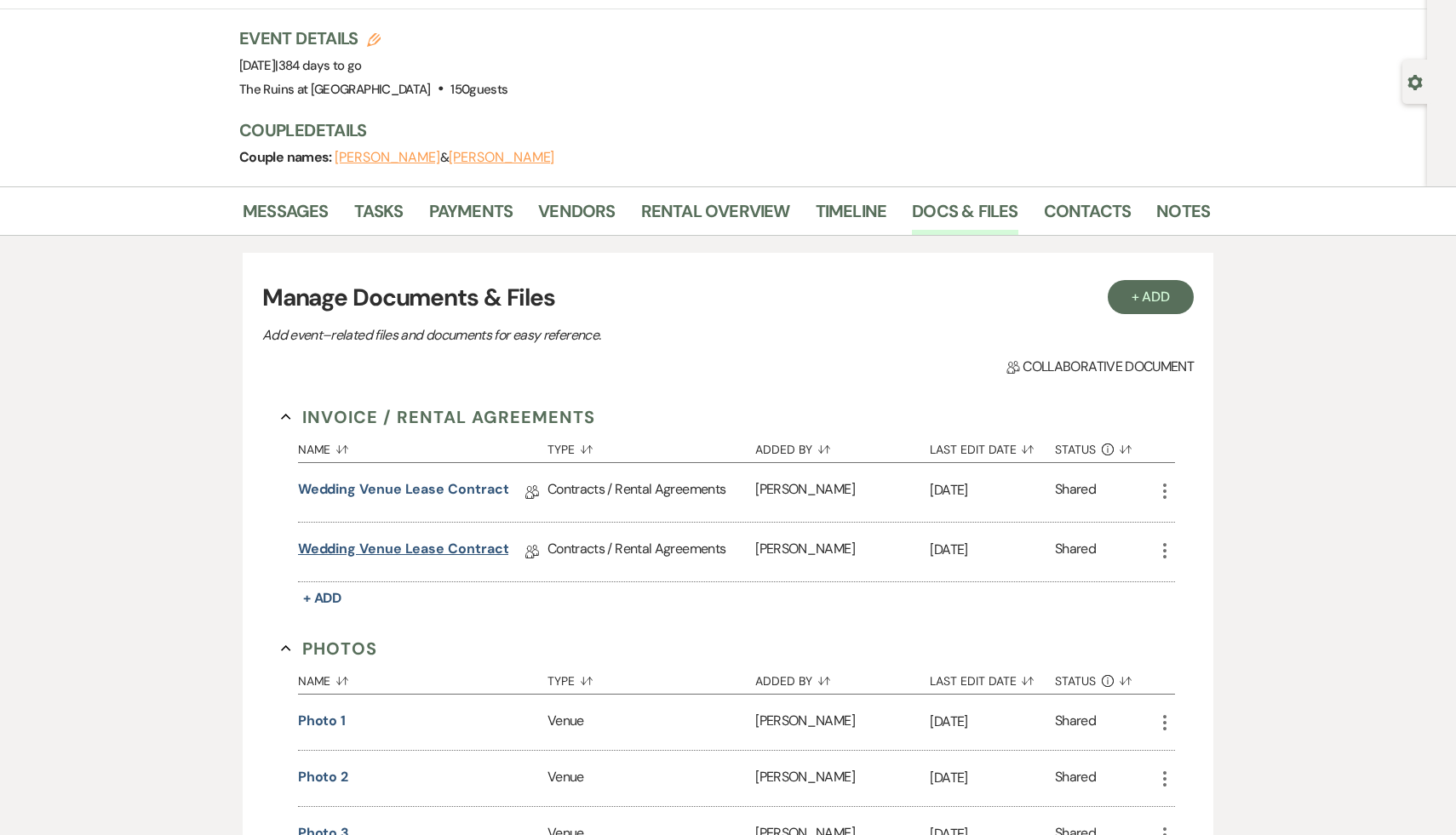
click at [464, 549] on link "Wedding Venue Lease Contract" at bounding box center [404, 552] width 211 height 27
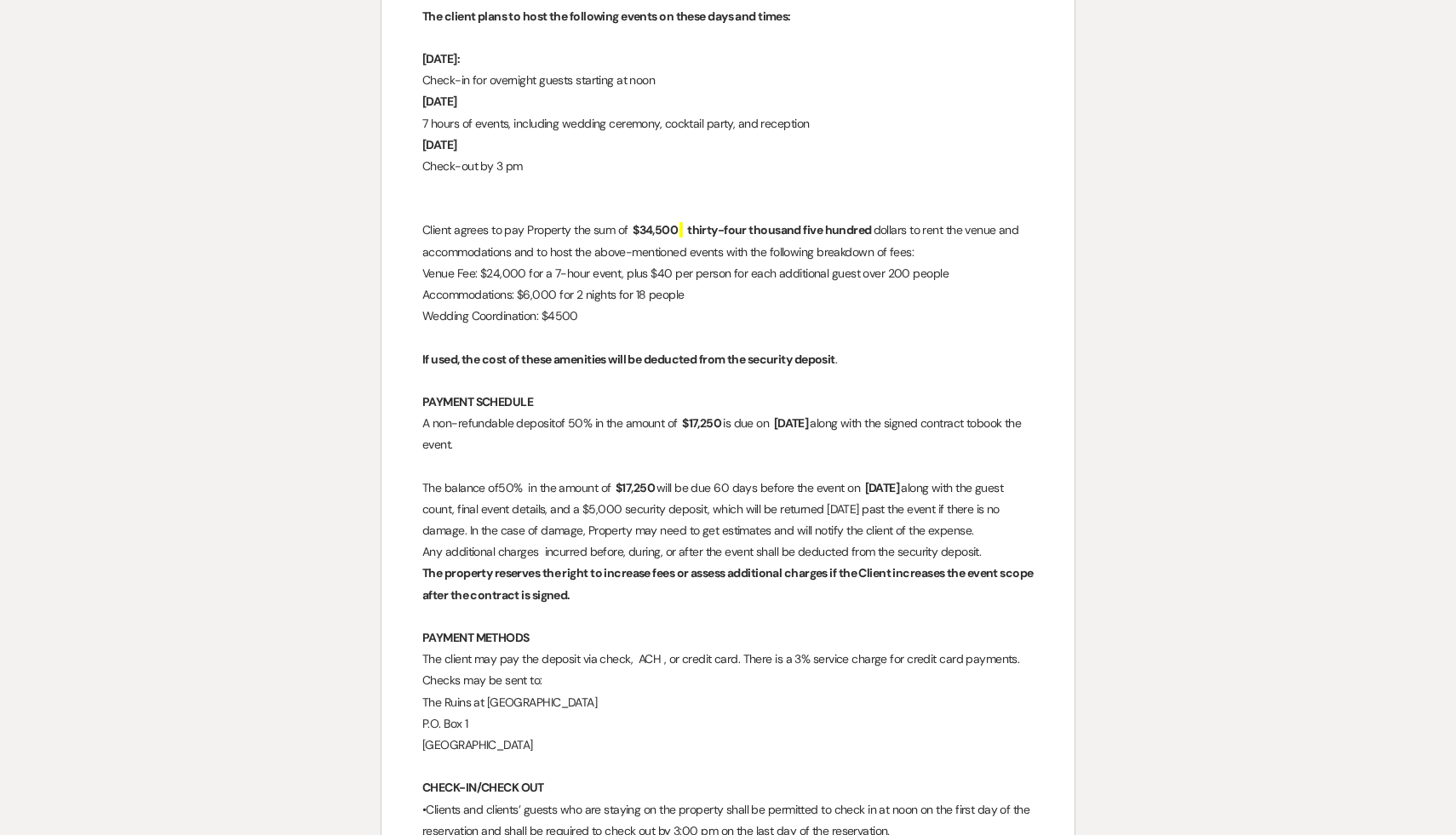
scroll to position [2481, 0]
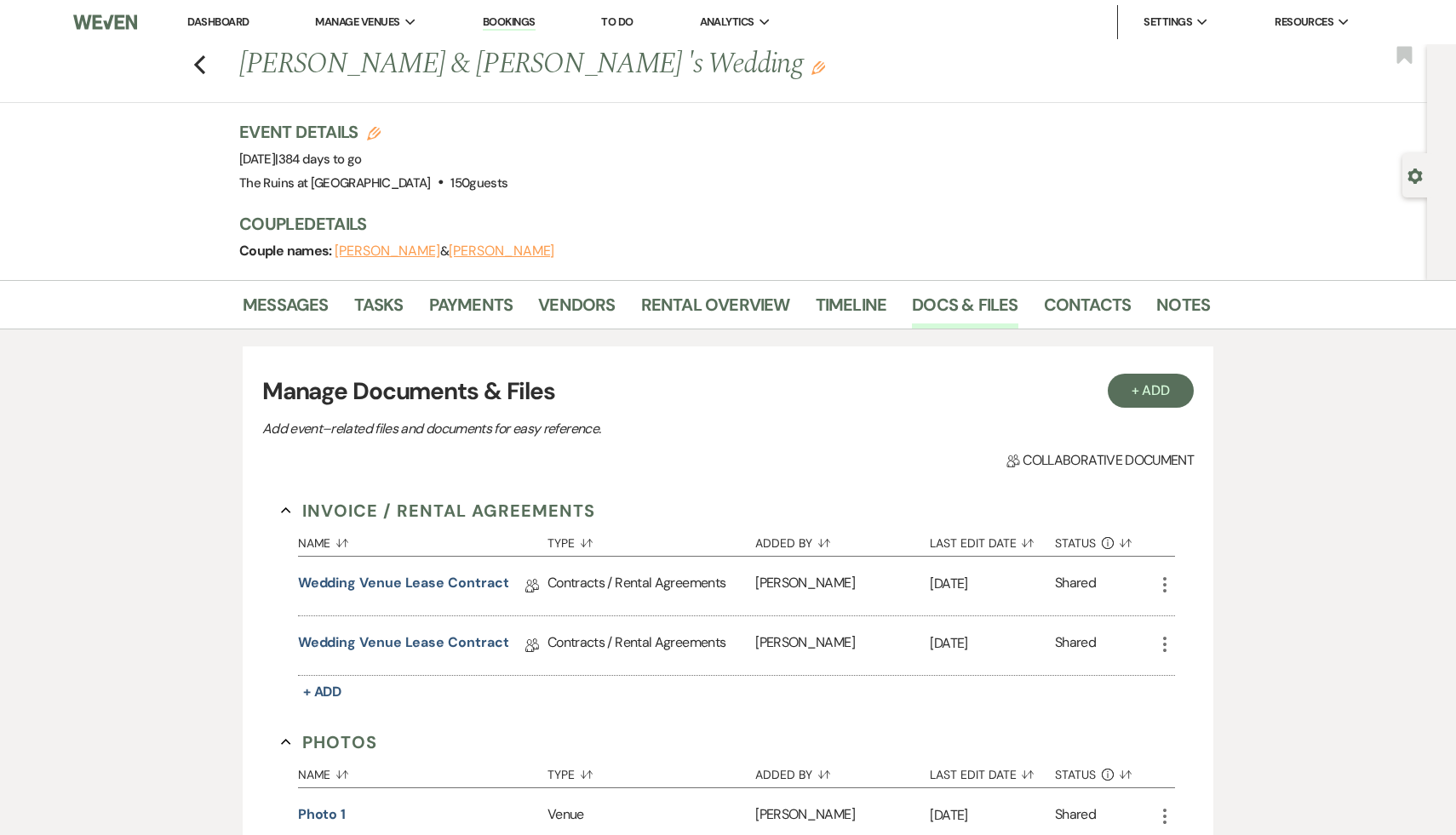
click at [227, 21] on link "Dashboard" at bounding box center [218, 21] width 62 height 14
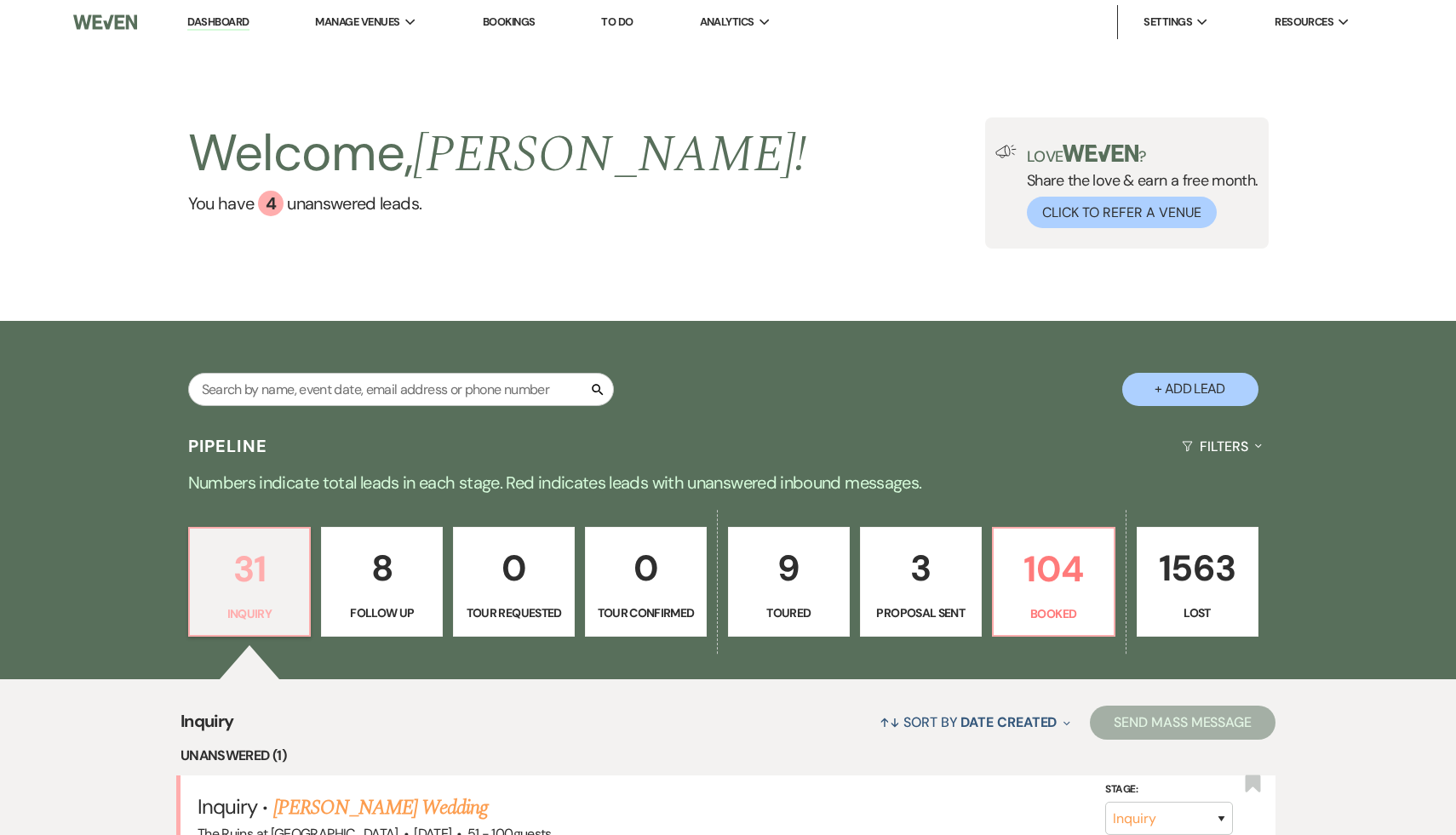
click at [234, 576] on p "31" at bounding box center [250, 569] width 100 height 57
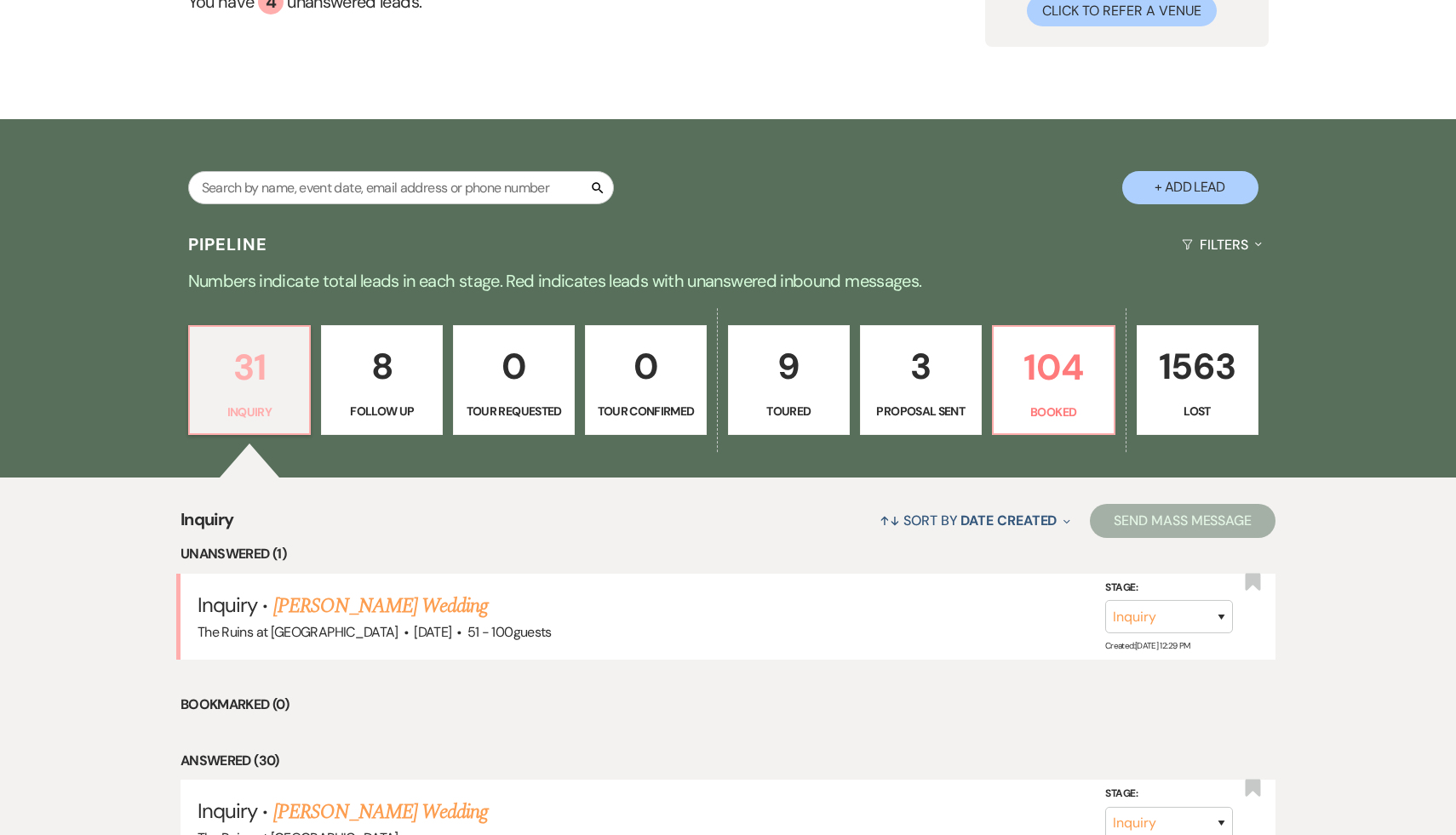
scroll to position [371, 0]
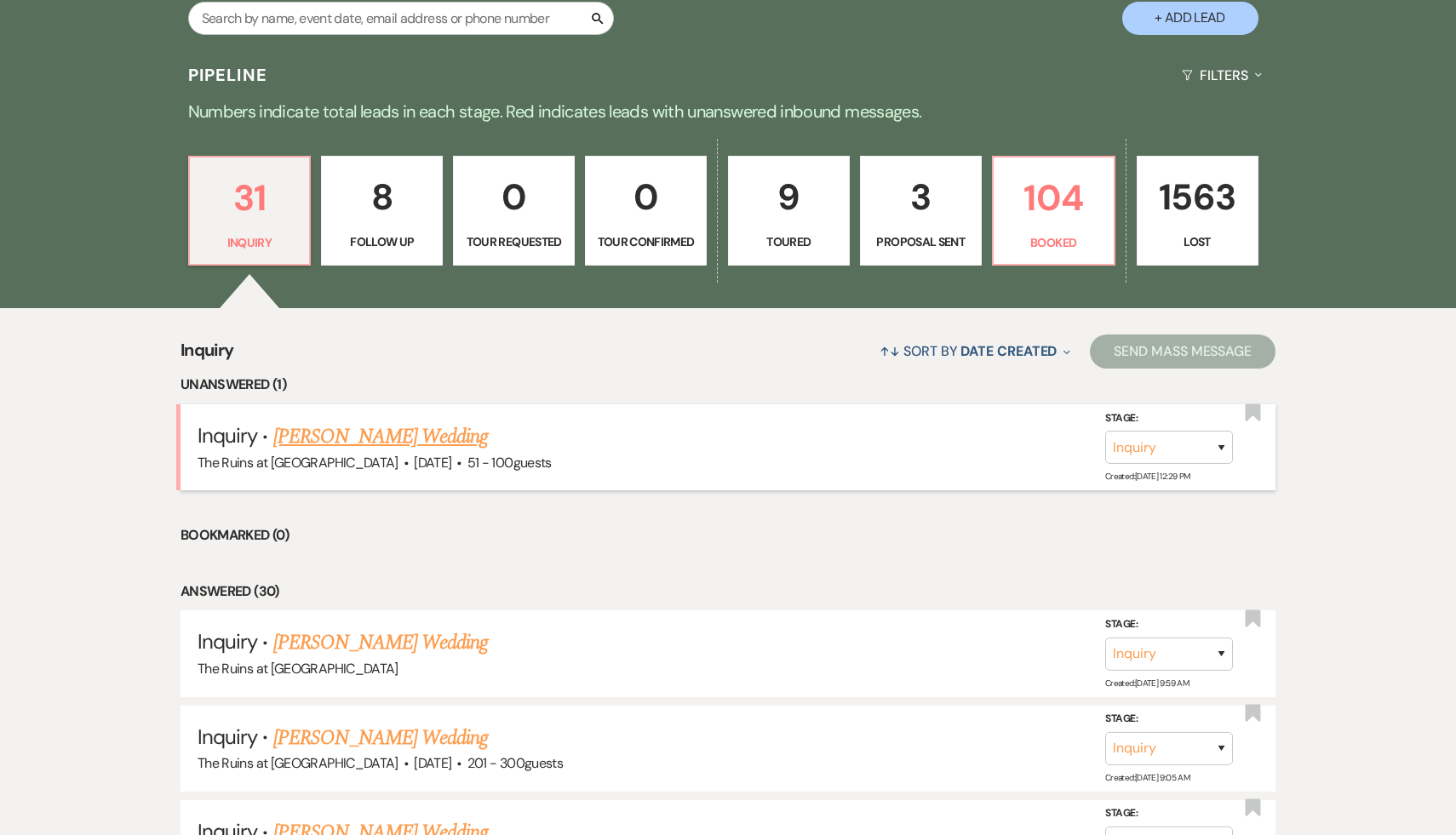
click at [388, 435] on link "[PERSON_NAME] Wedding" at bounding box center [381, 436] width 216 height 30
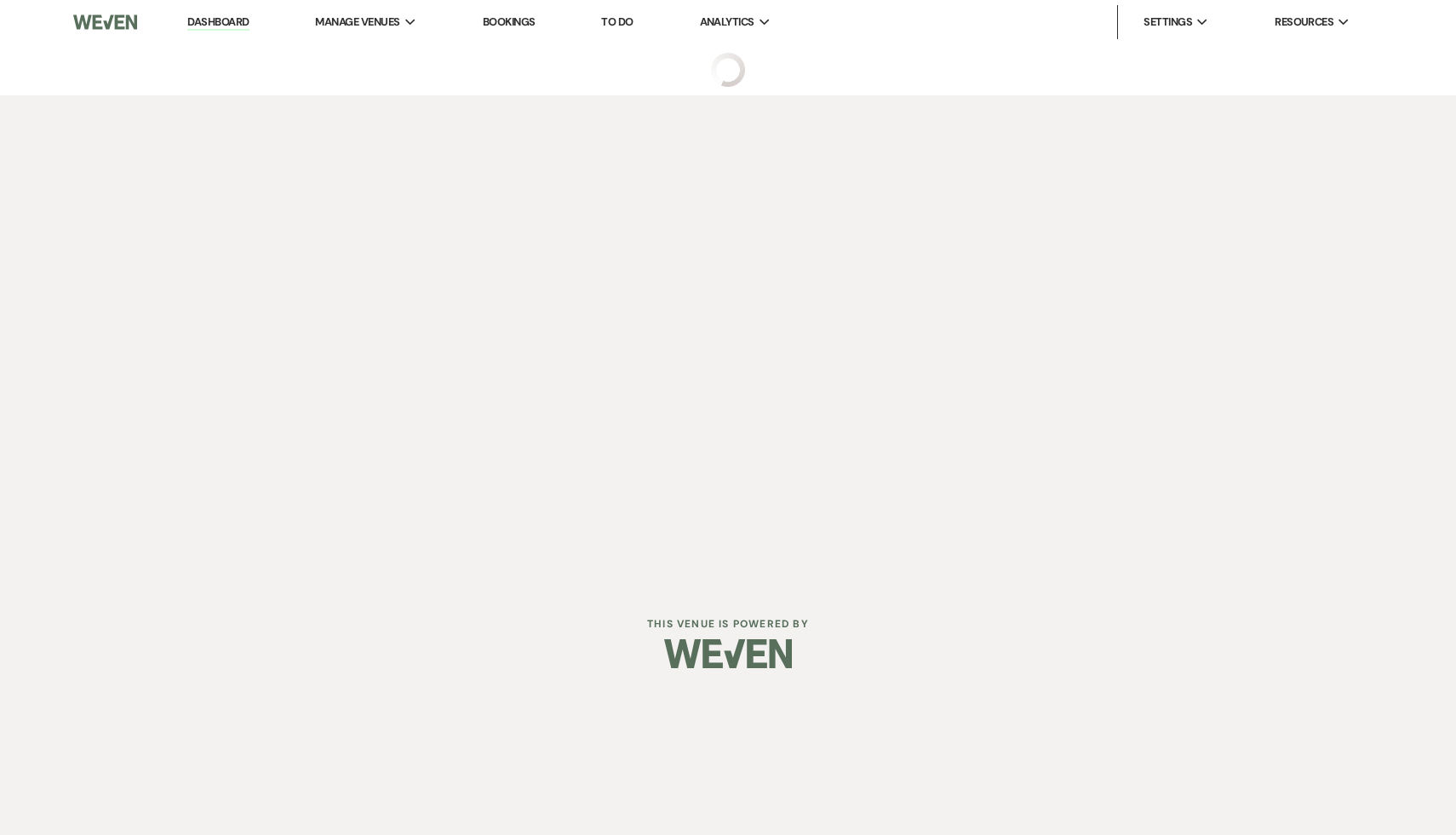
select select "2"
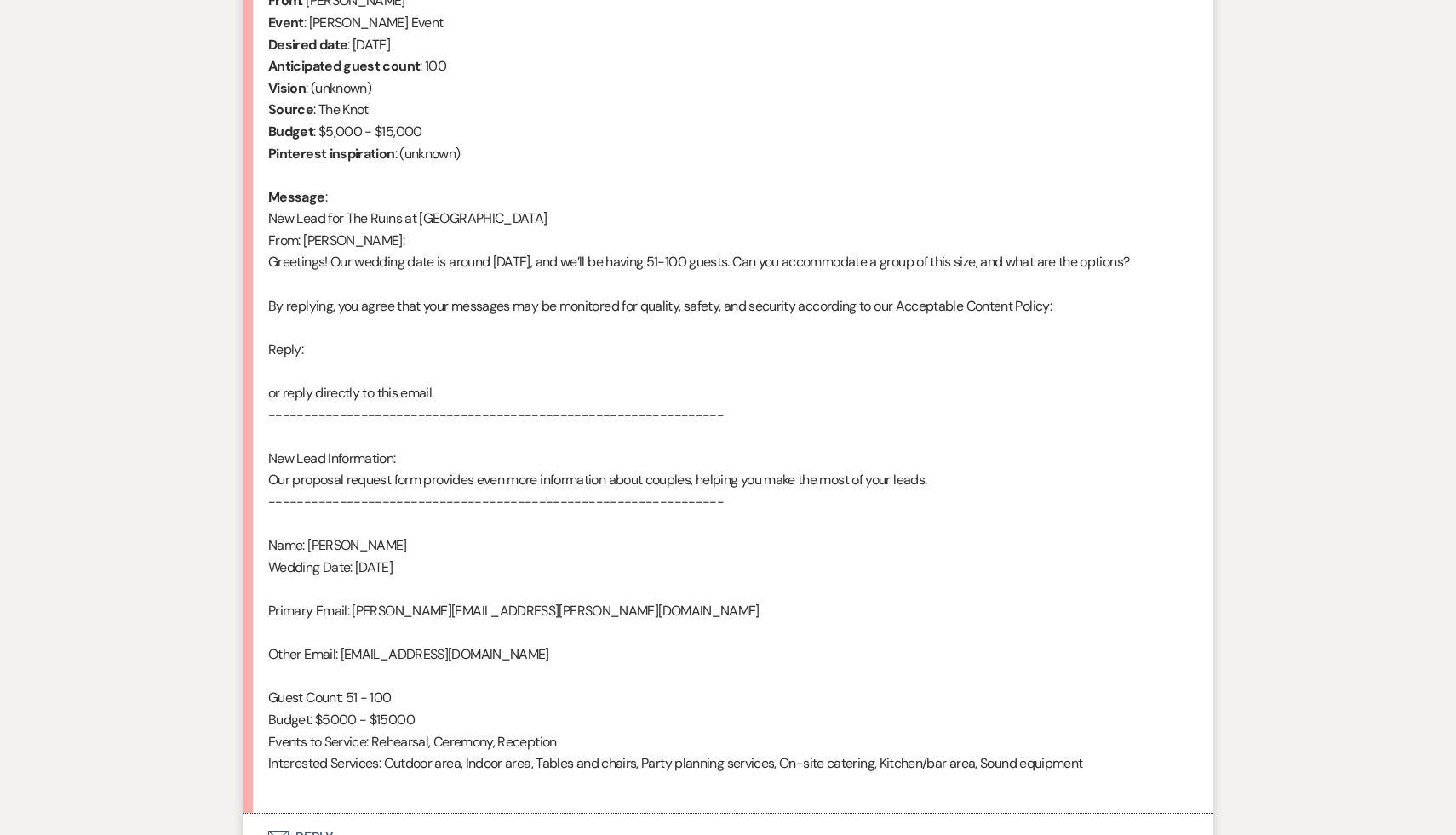
scroll to position [882, 0]
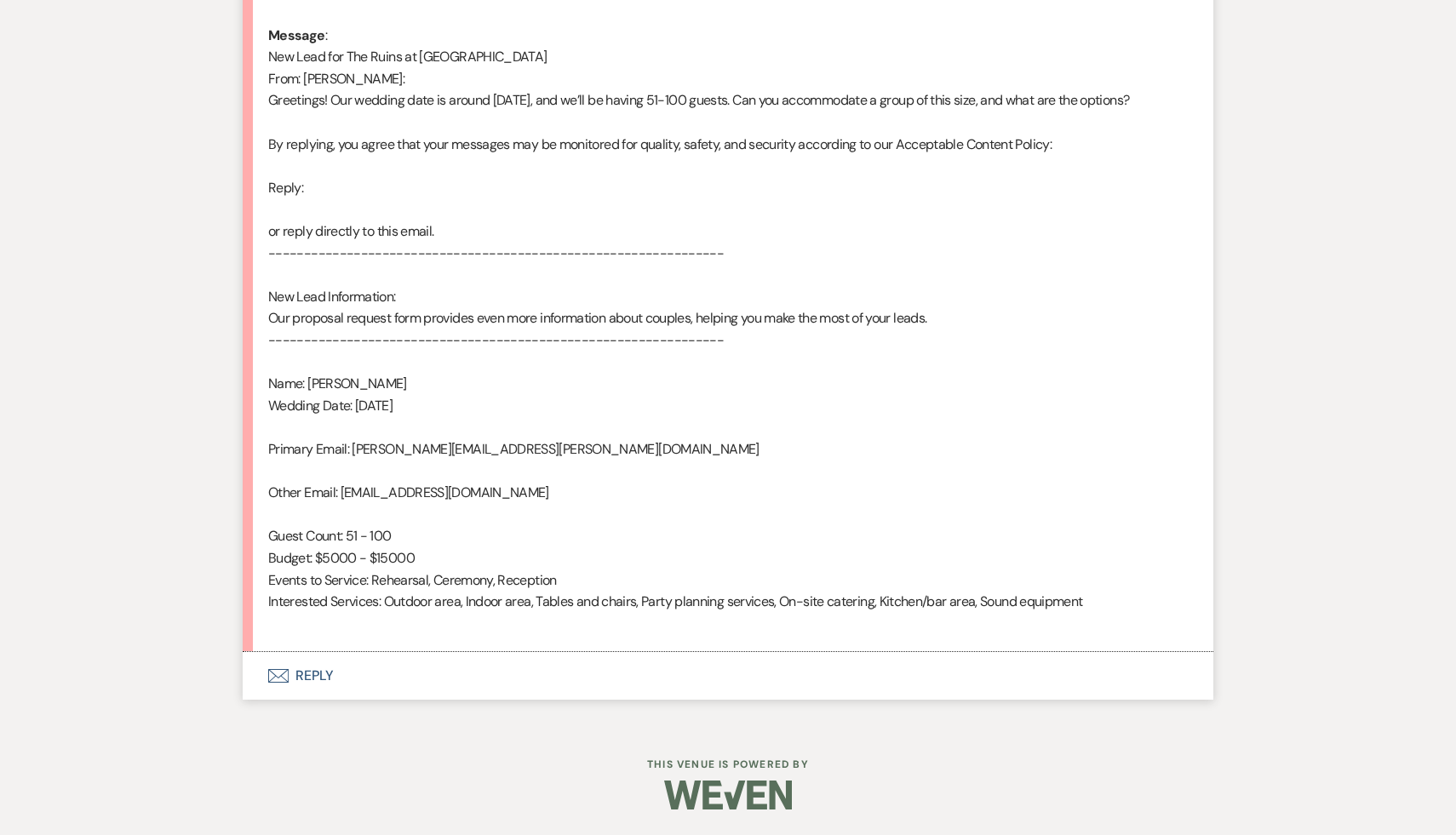
click at [303, 674] on button "Envelope Reply" at bounding box center [727, 675] width 970 height 47
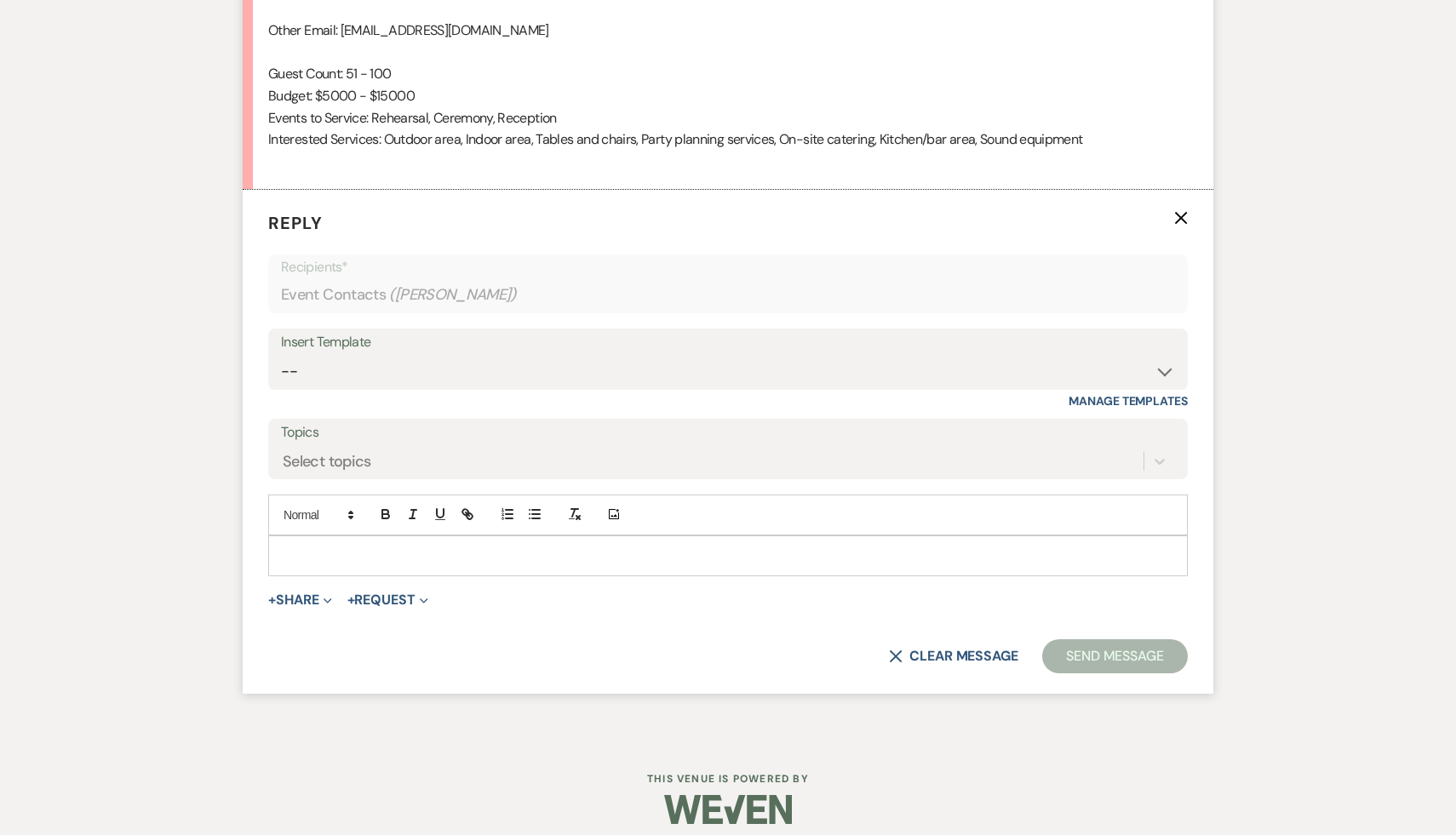
scroll to position [1357, 0]
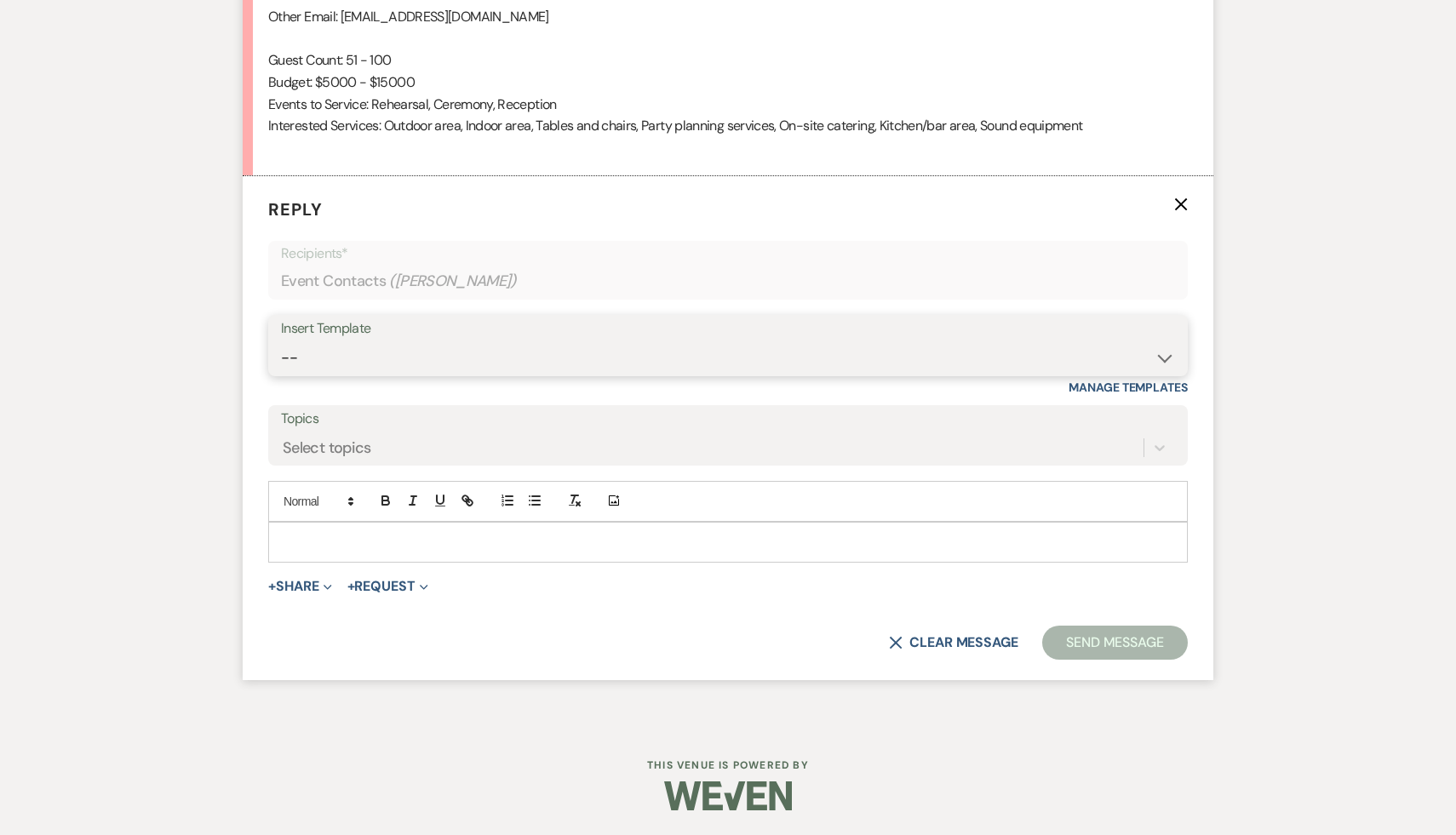
click at [1164, 356] on select "-- Weven Planning Portal Introduction (Booked Events) Initial Inquiry Response …" at bounding box center [728, 357] width 894 height 33
select select "566"
click at [281, 341] on select "-- Weven Planning Portal Introduction (Booked Events) Initial Inquiry Response …" at bounding box center [728, 357] width 894 height 33
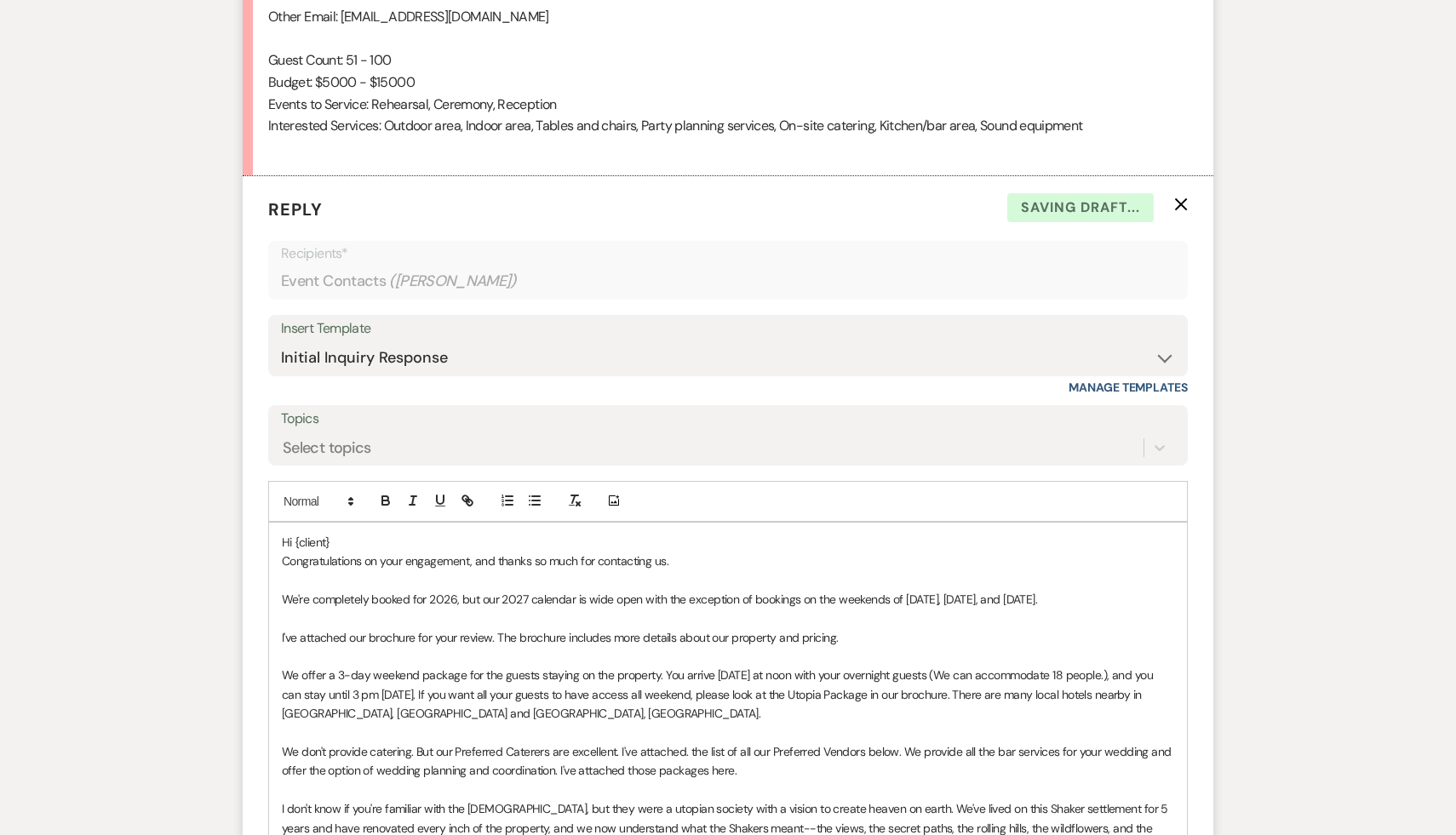
click at [371, 540] on p "Hi {client}" at bounding box center [728, 542] width 892 height 19
drag, startPoint x: 485, startPoint y: 598, endPoint x: 235, endPoint y: 603, distance: 250.0
click at [235, 603] on div "Messages Tasks Payments Rental Overview Documents Contacts Notes Event Messages…" at bounding box center [728, 176] width 1456 height 2211
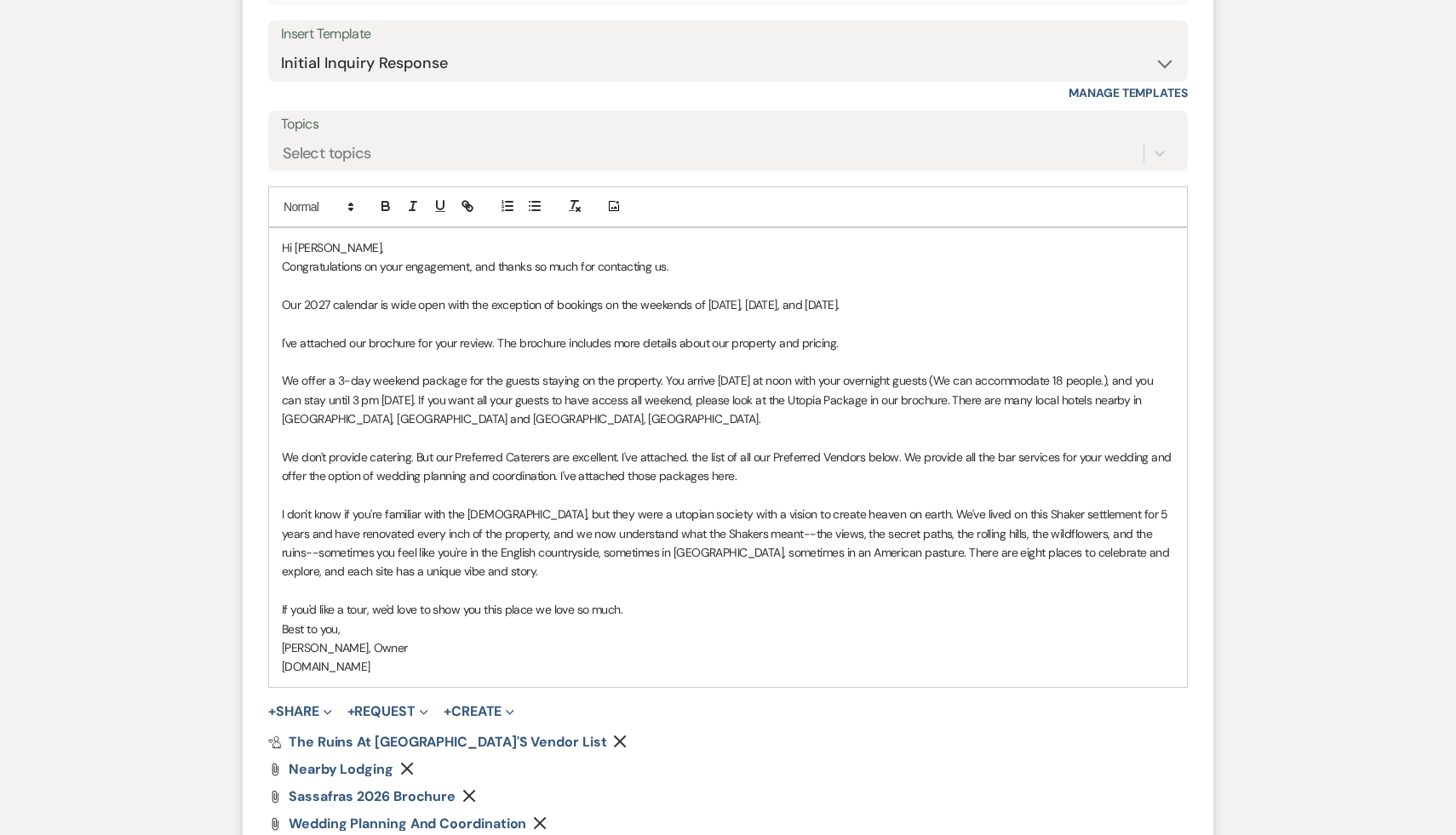
scroll to position [1913, 0]
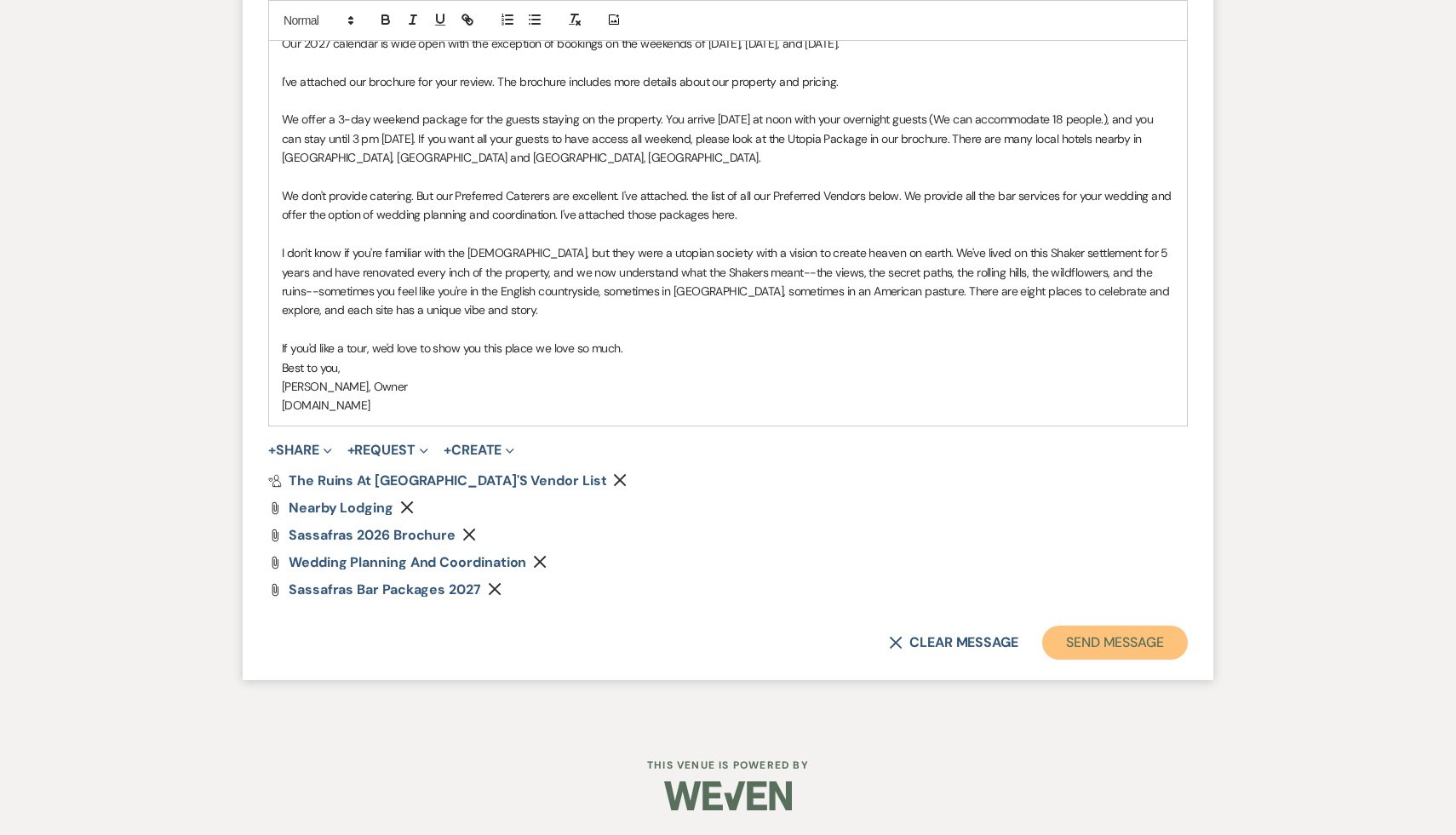
click at [1119, 651] on button "Send Message" at bounding box center [1115, 642] width 145 height 34
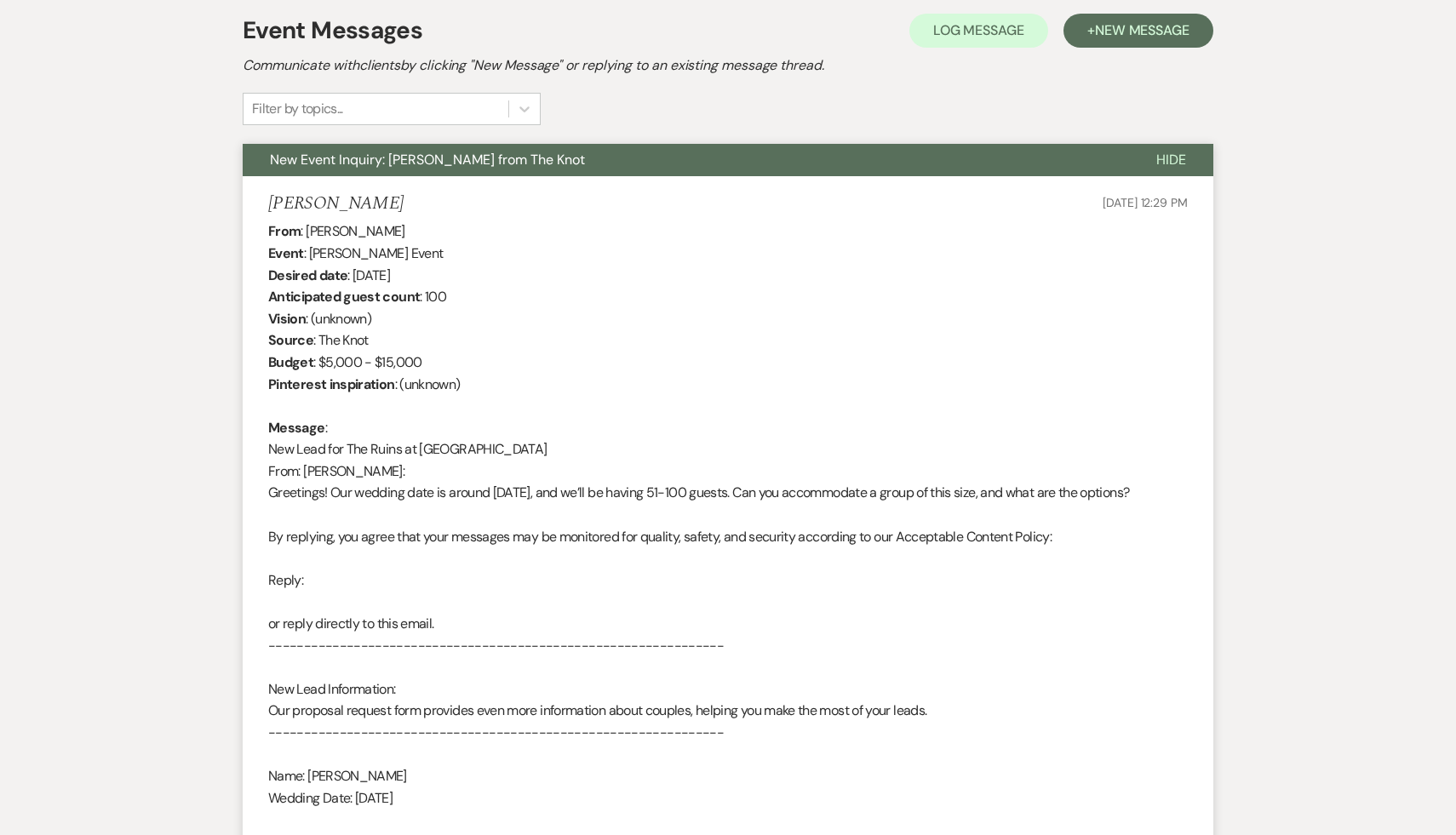
scroll to position [0, 0]
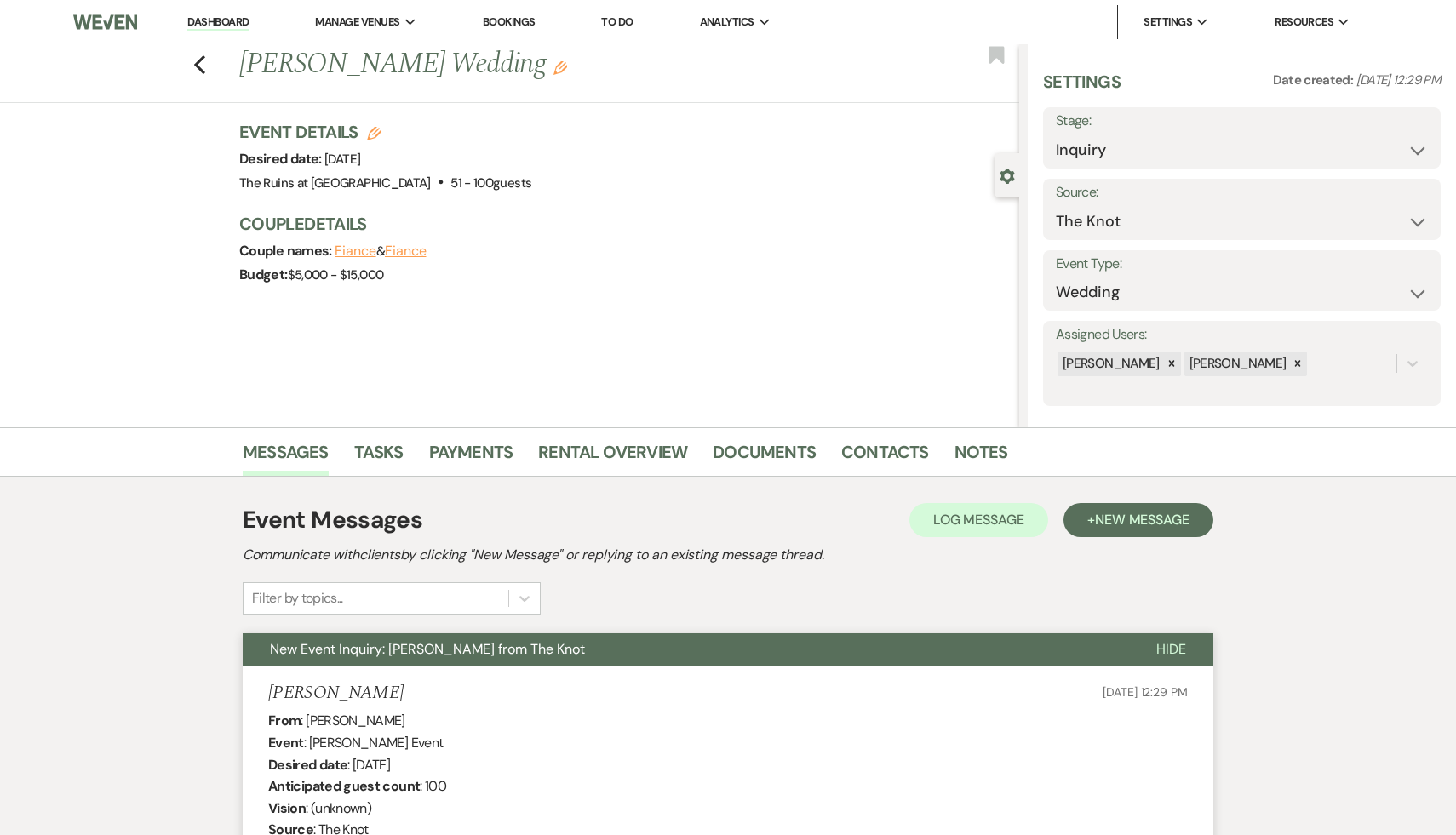
click at [221, 21] on link "Dashboard" at bounding box center [218, 22] width 62 height 16
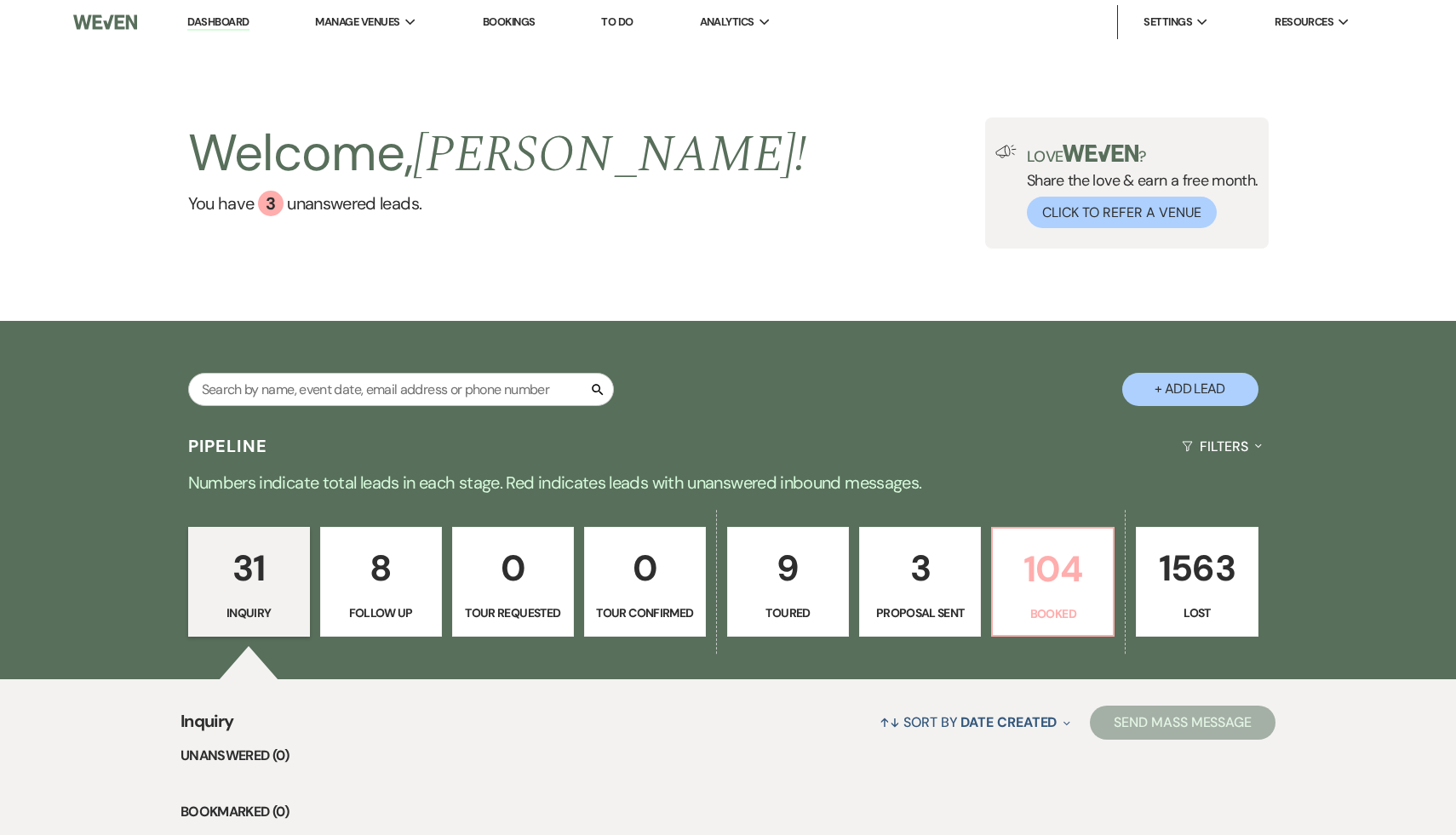
click at [1079, 565] on p "104" at bounding box center [1052, 569] width 100 height 57
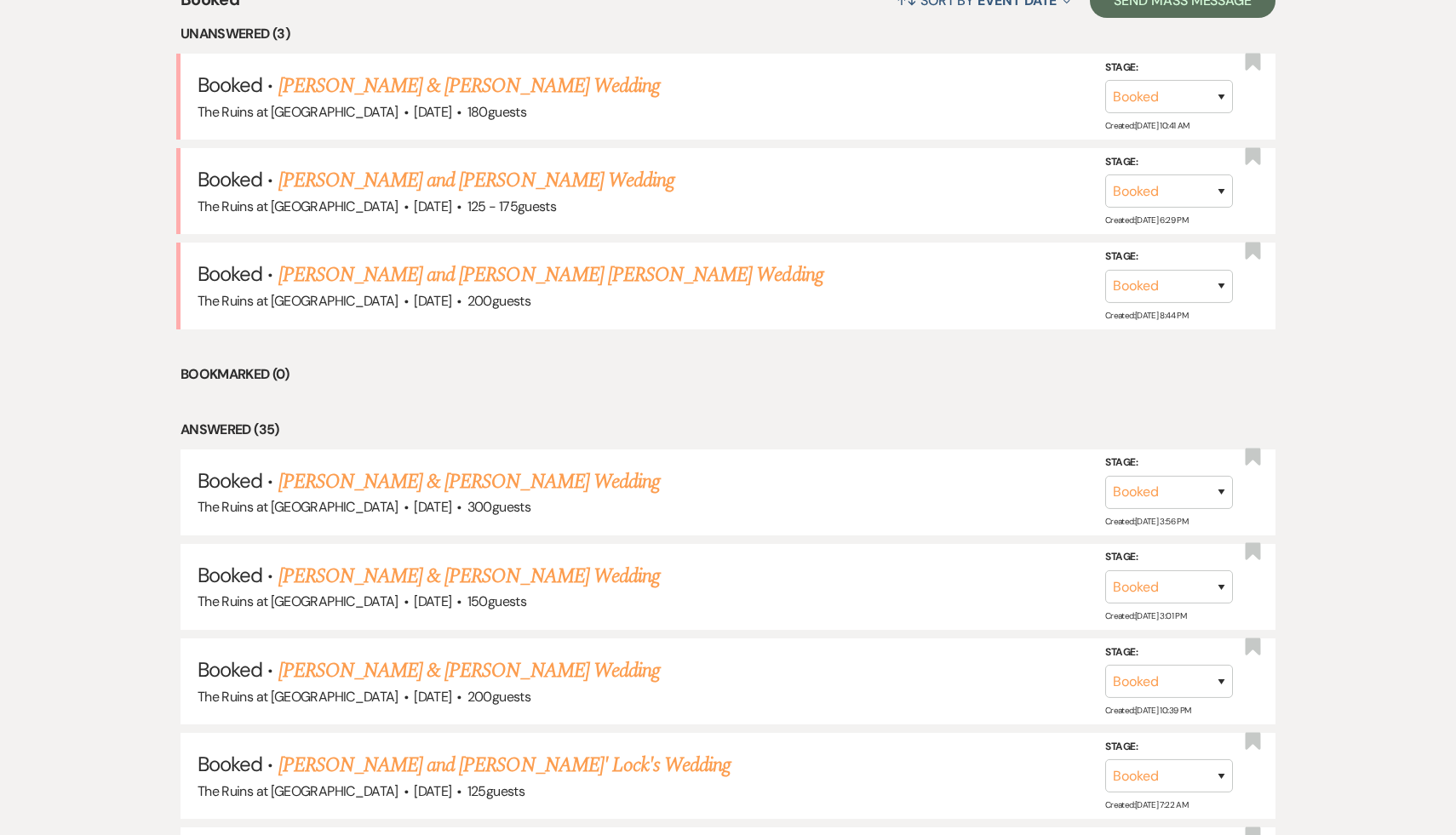
scroll to position [726, 0]
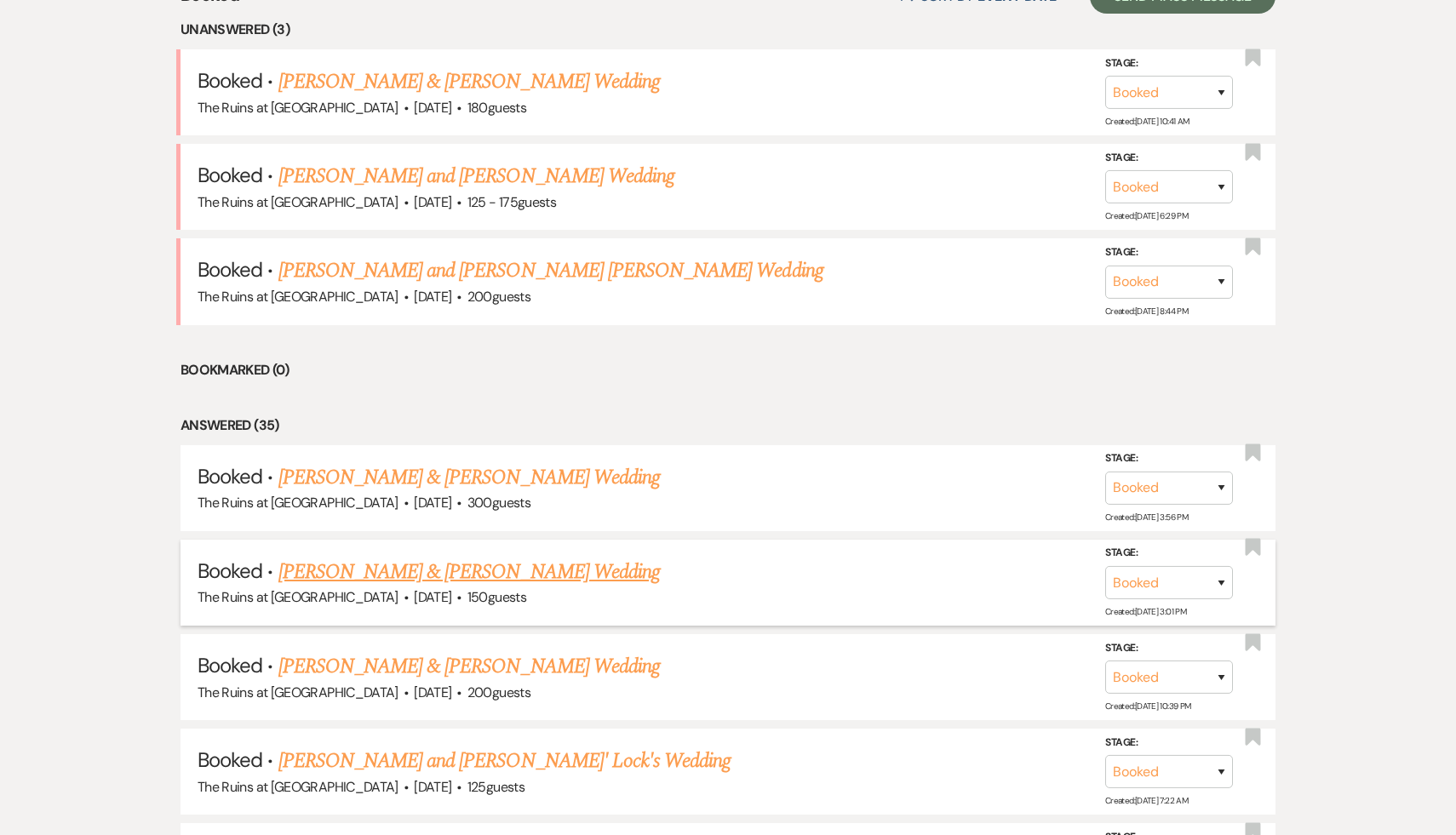
click at [511, 567] on link "[PERSON_NAME] & [PERSON_NAME] Wedding" at bounding box center [469, 572] width 381 height 30
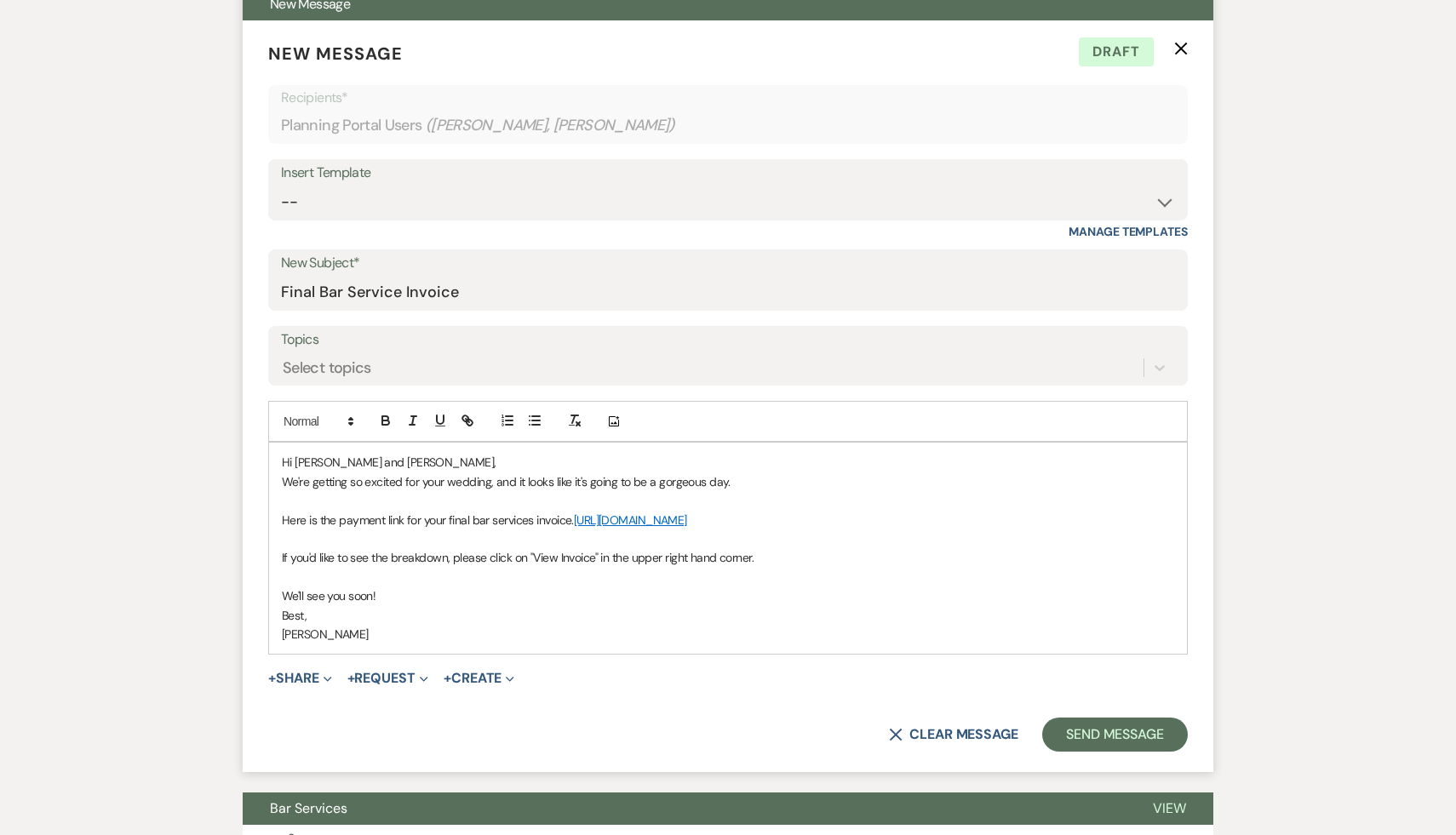
scroll to position [504, 0]
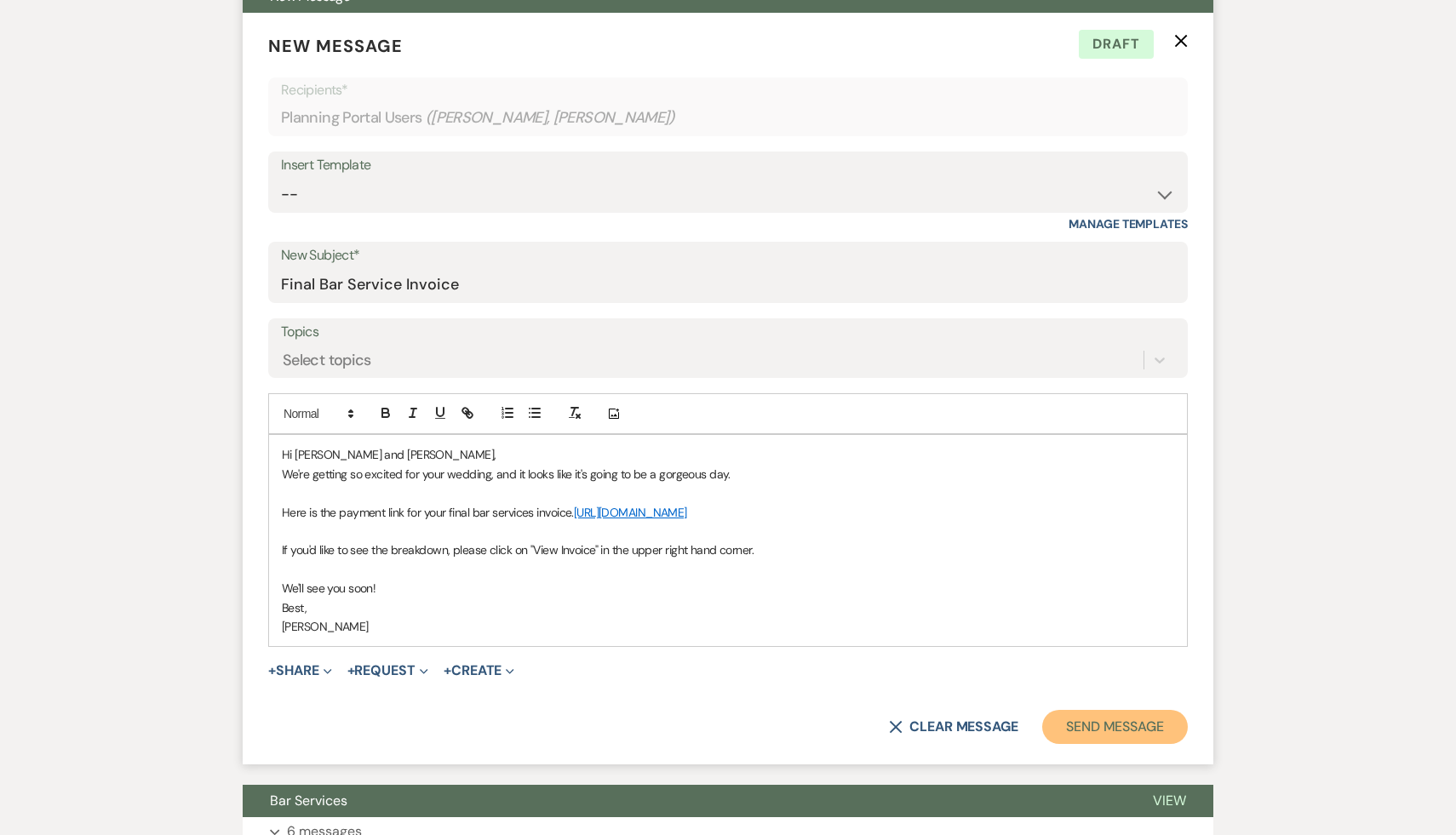
click at [1149, 721] on button "Send Message" at bounding box center [1115, 727] width 145 height 34
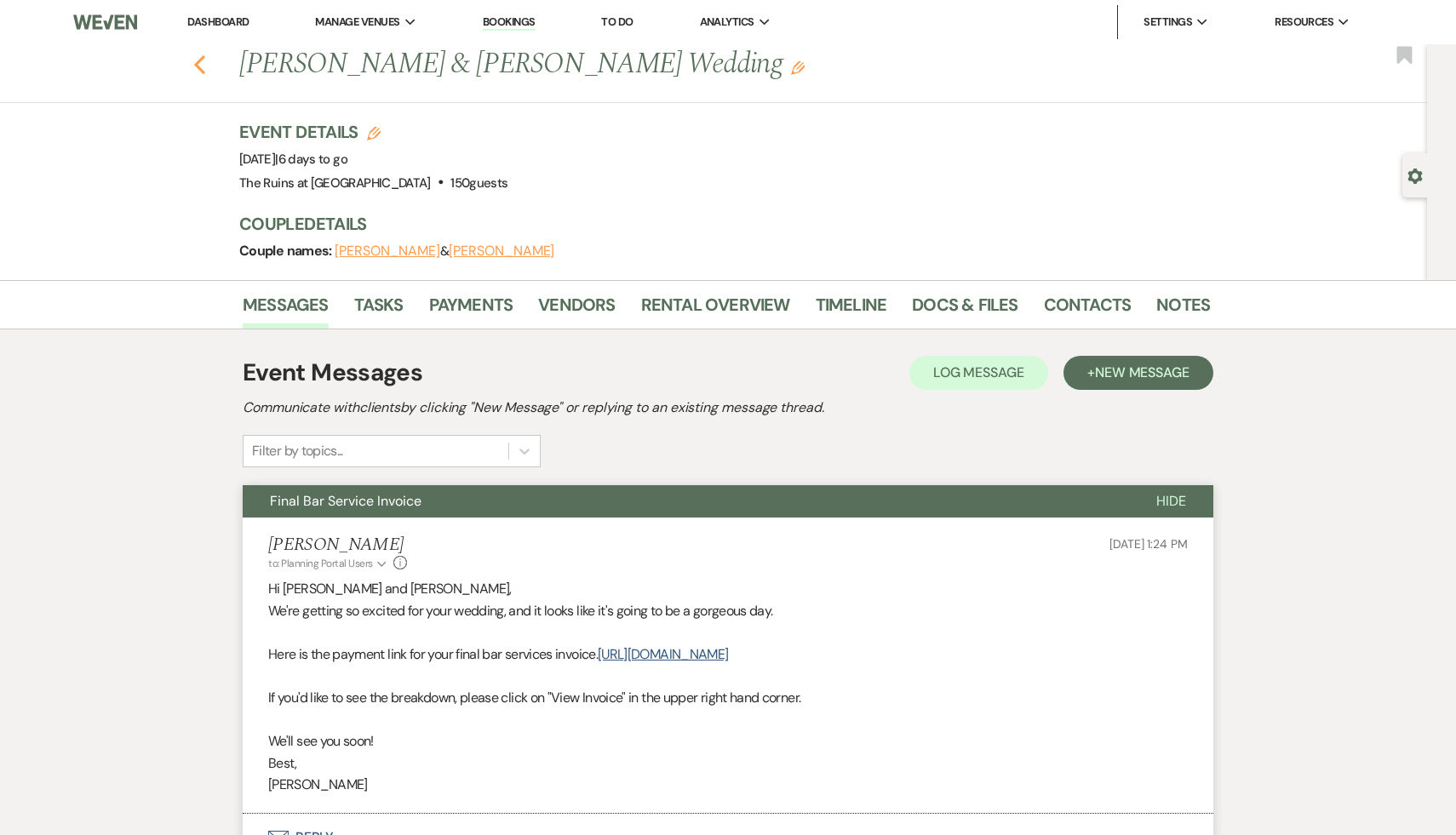
click at [199, 58] on icon "Previous" at bounding box center [199, 65] width 12 height 21
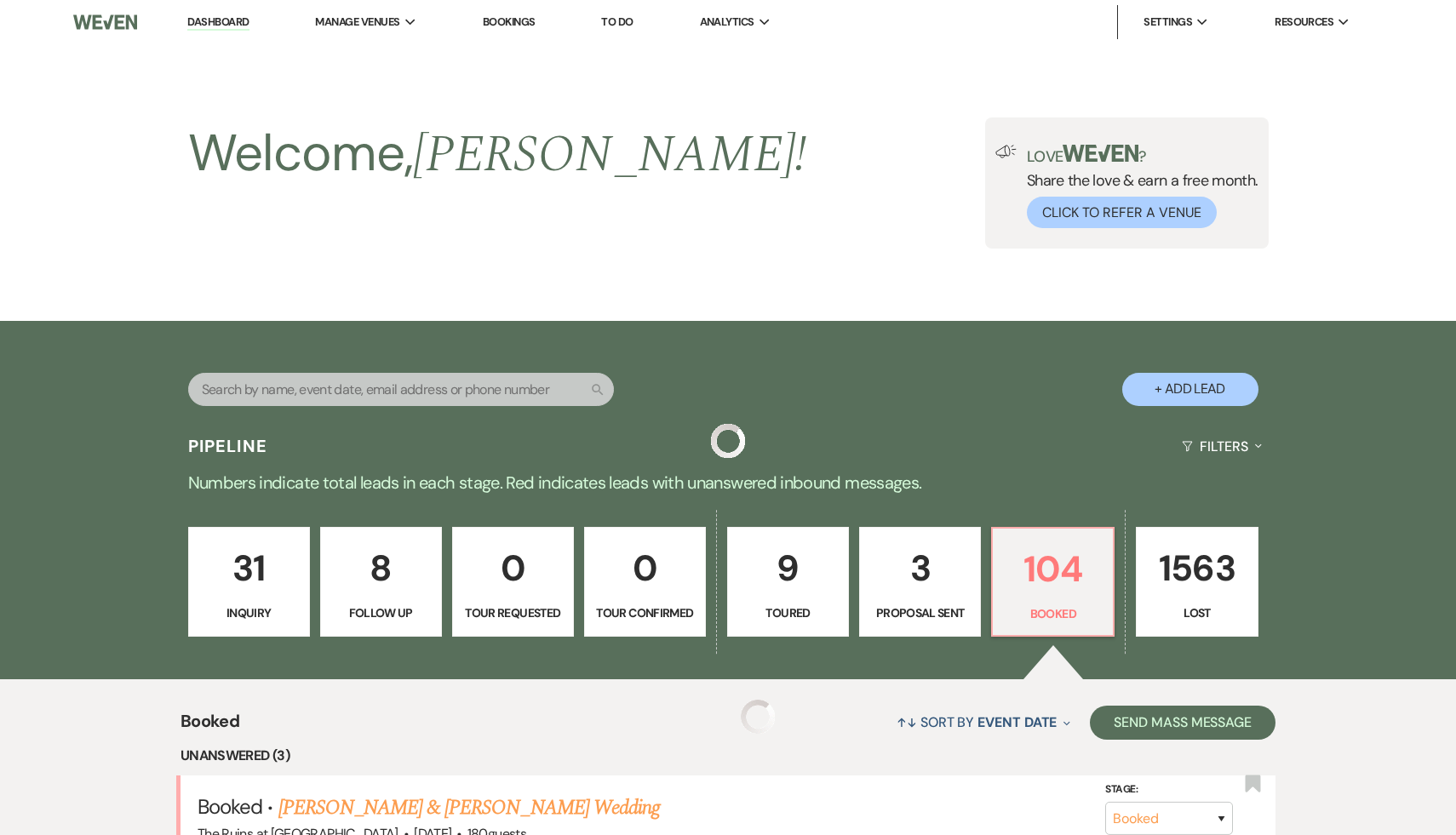
scroll to position [726, 0]
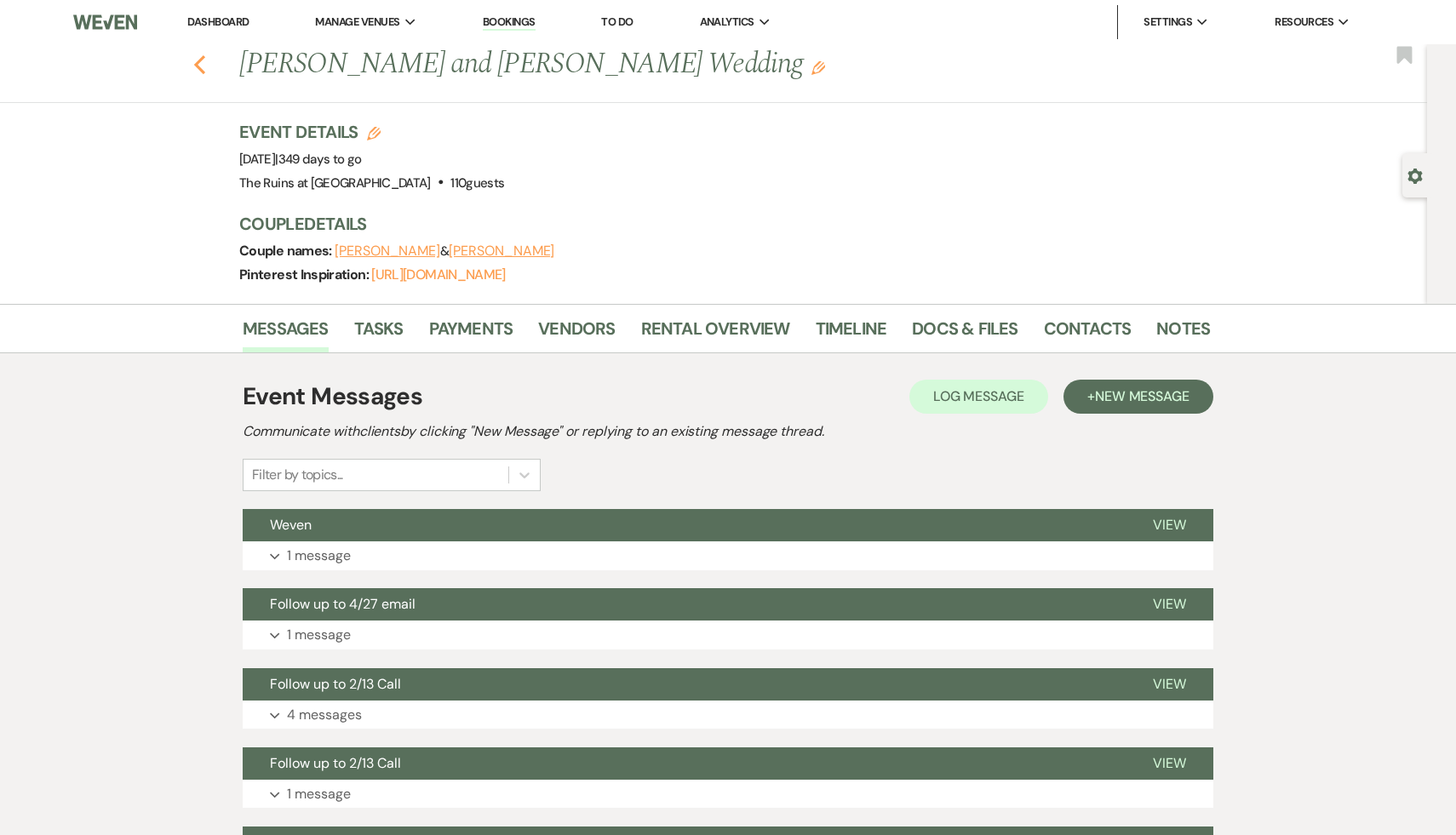
click at [196, 67] on icon "Previous" at bounding box center [199, 65] width 12 height 21
select select "8"
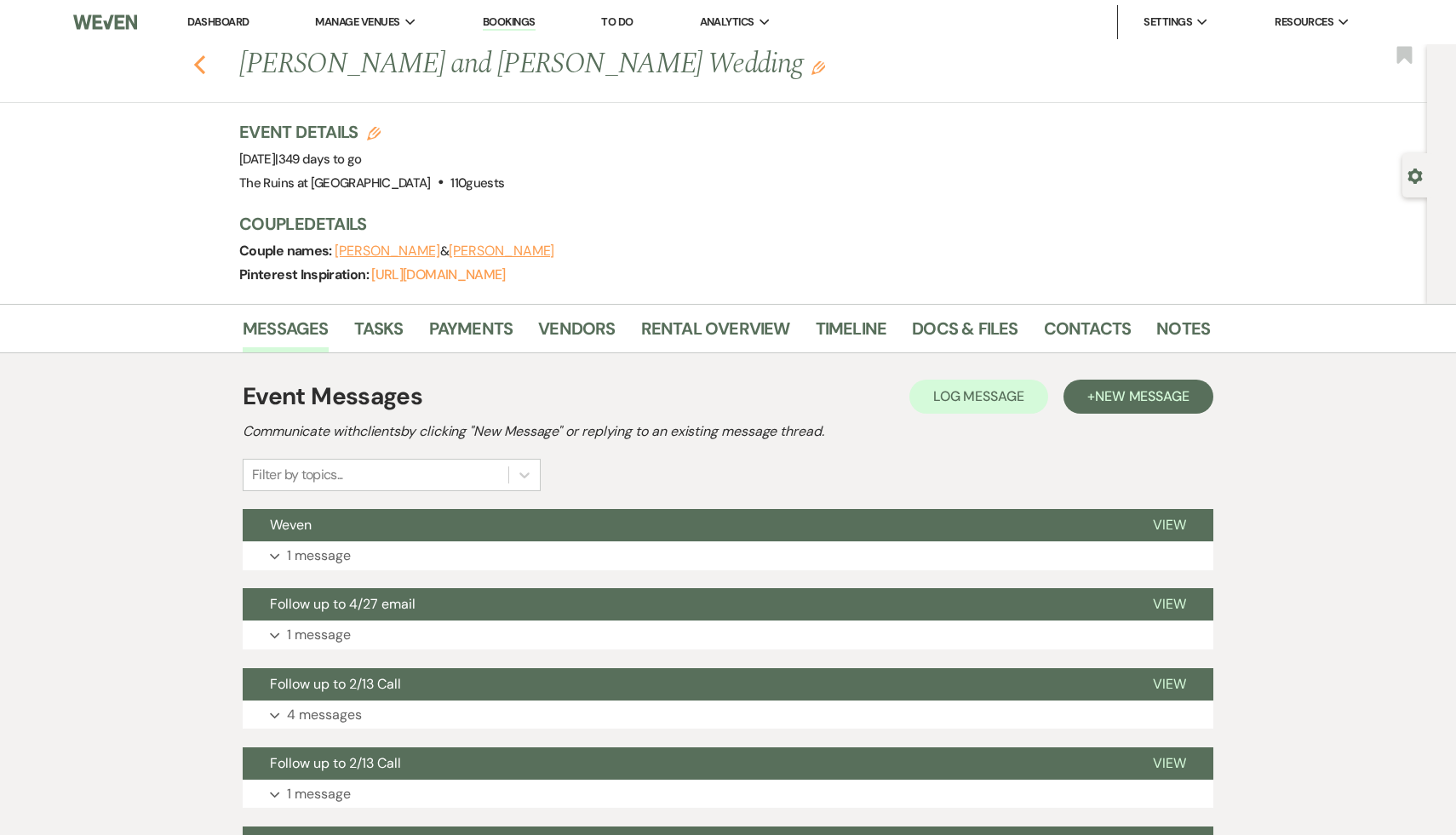
select select "8"
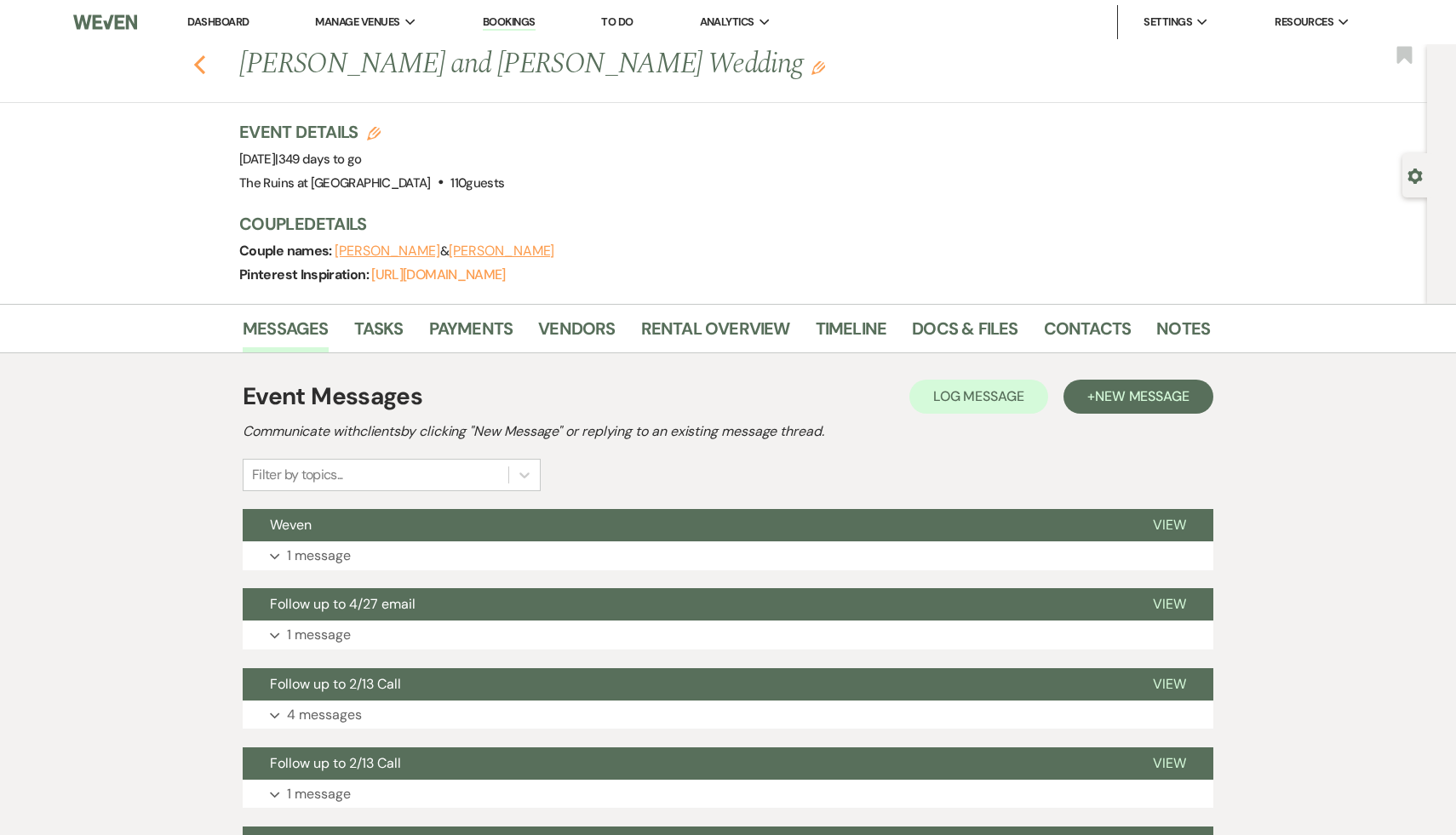
select select "5"
select select "8"
select select "5"
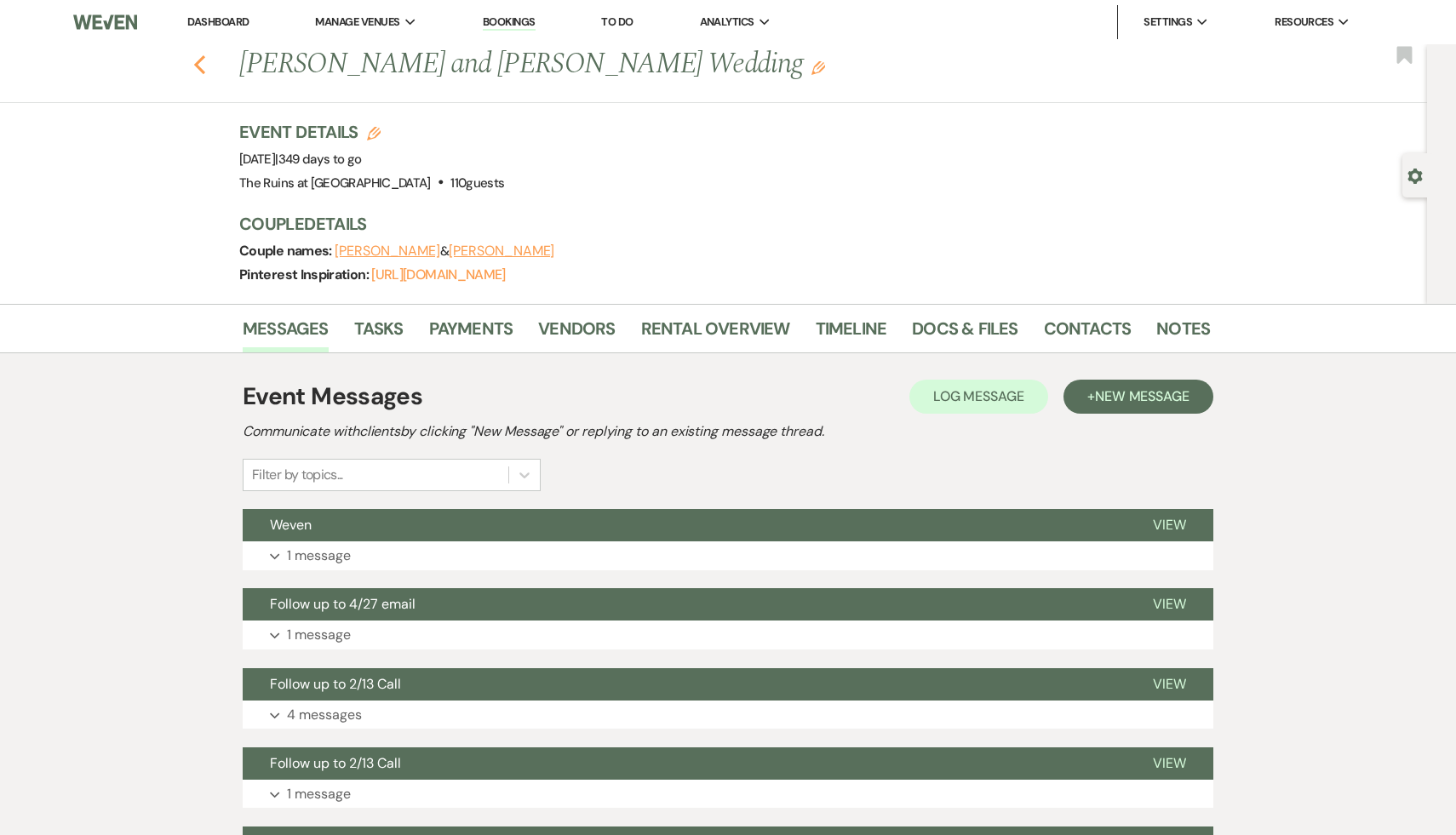
select select "8"
select select "5"
select select "8"
select select "11"
select select "8"
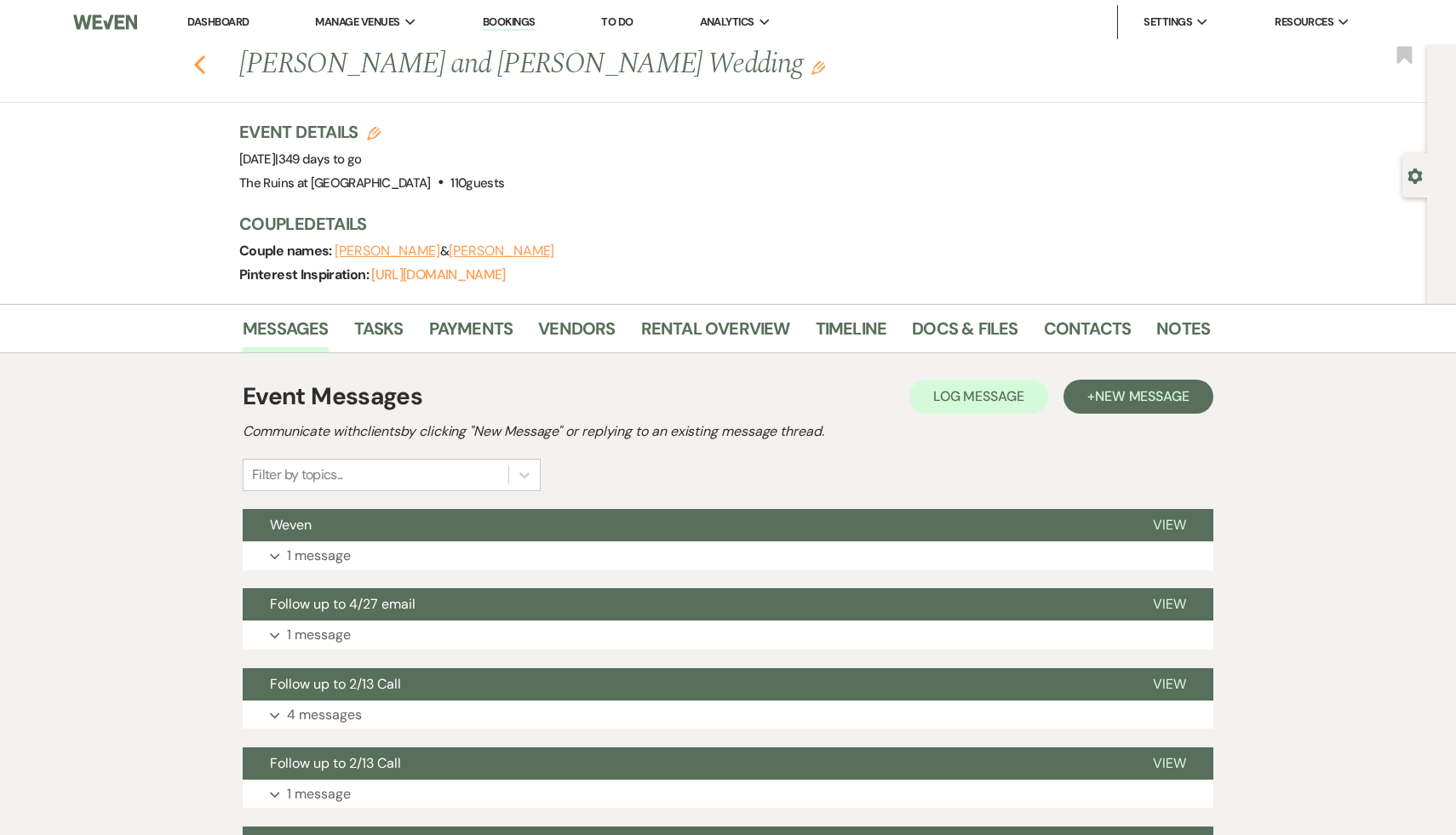
select select "5"
select select "8"
select select "7"
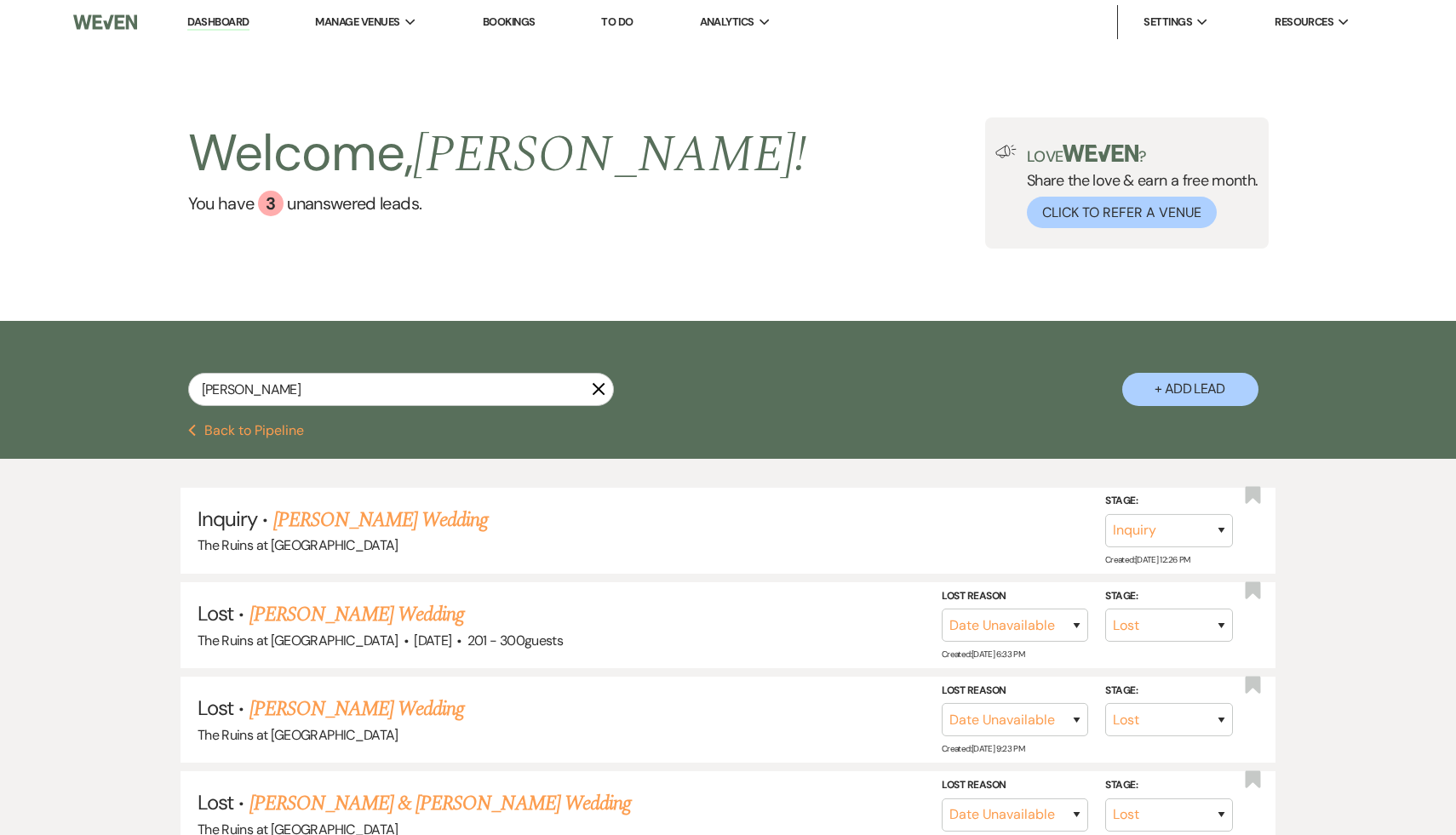
scroll to position [26, 0]
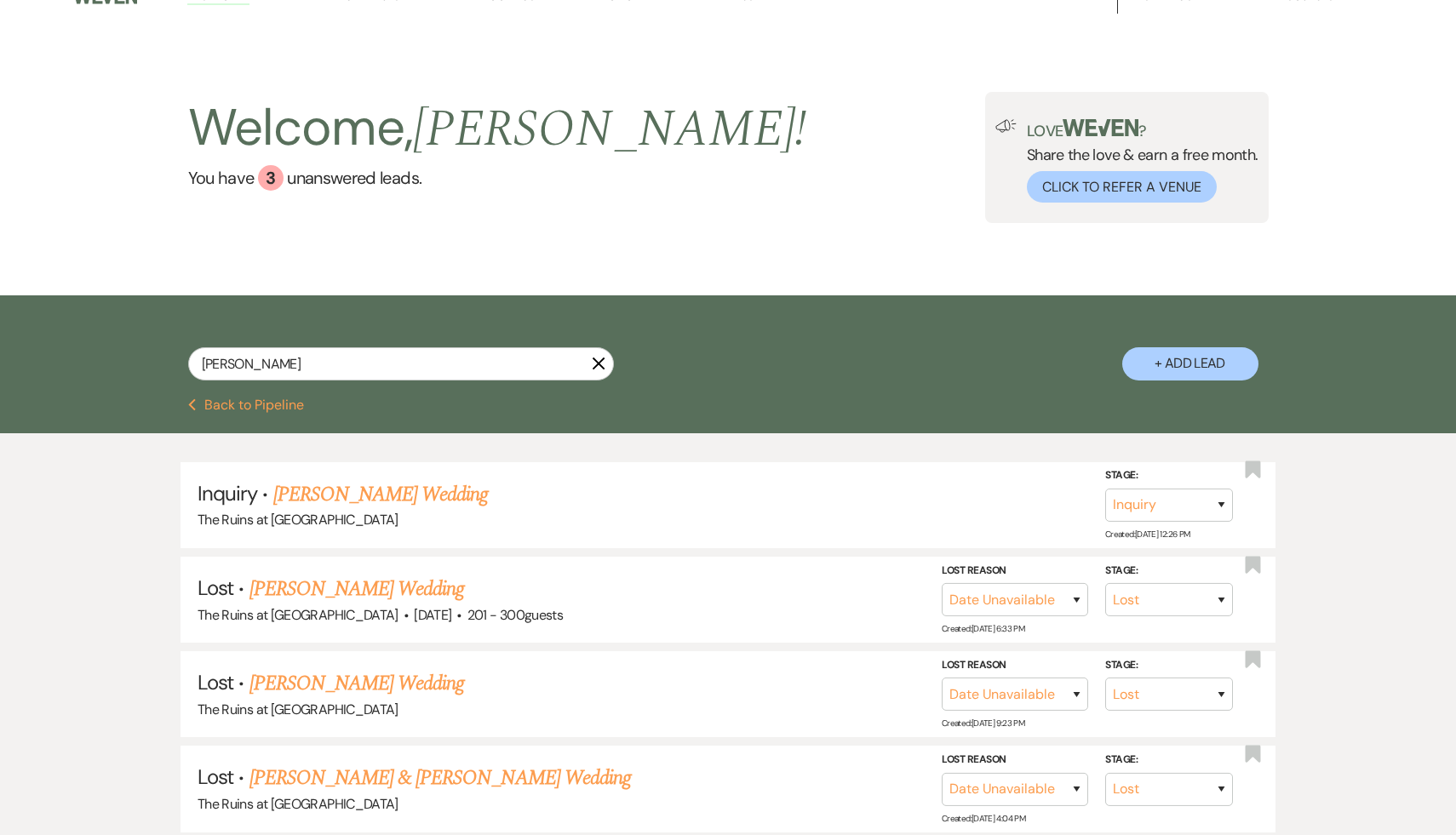
click at [681, 189] on div "Welcome, Carol ! You have 3 unanswered lead s . Love ? Share the love & earn a …" at bounding box center [728, 158] width 1226 height 131
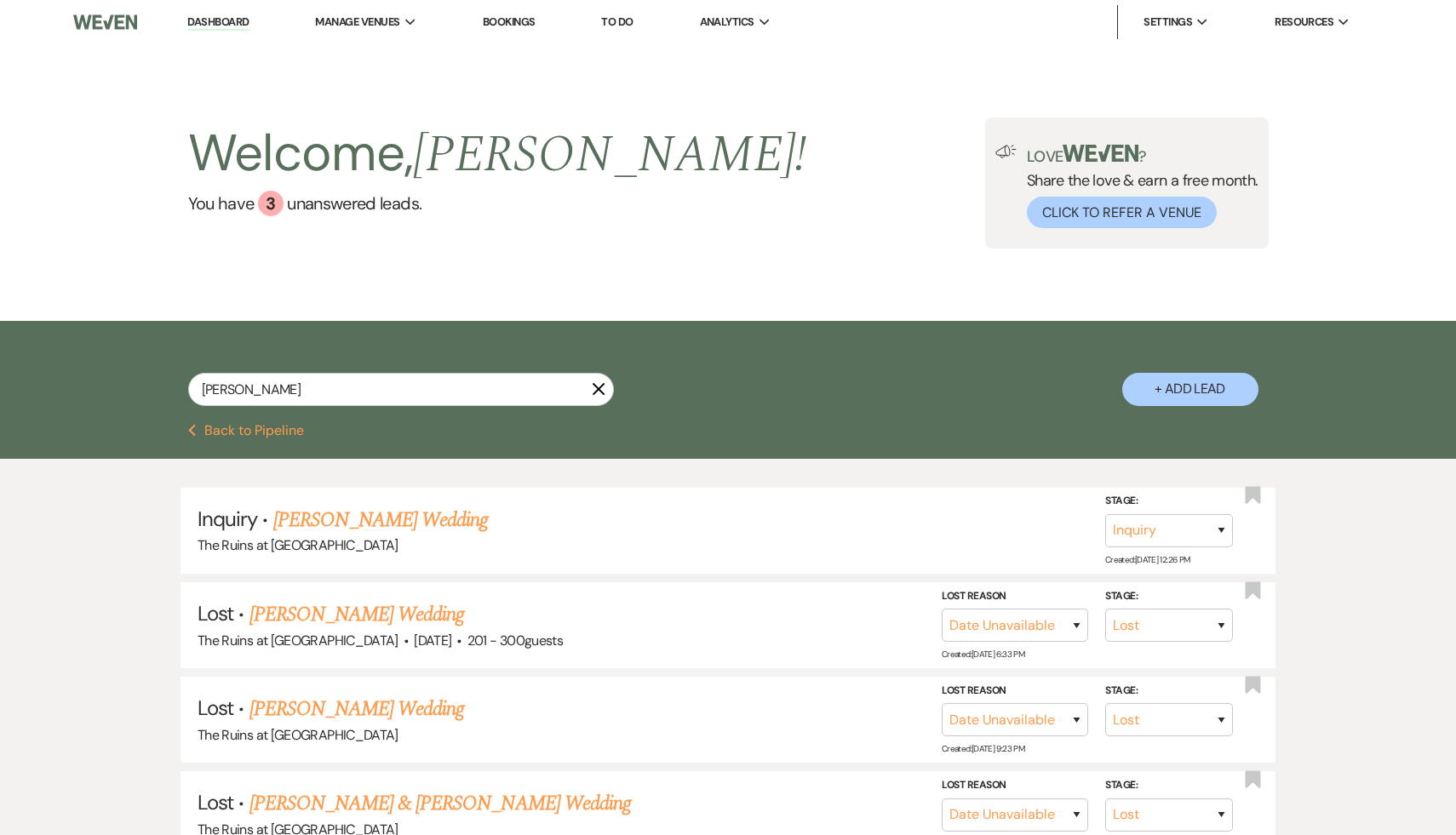
click at [219, 25] on link "Dashboard" at bounding box center [218, 22] width 62 height 16
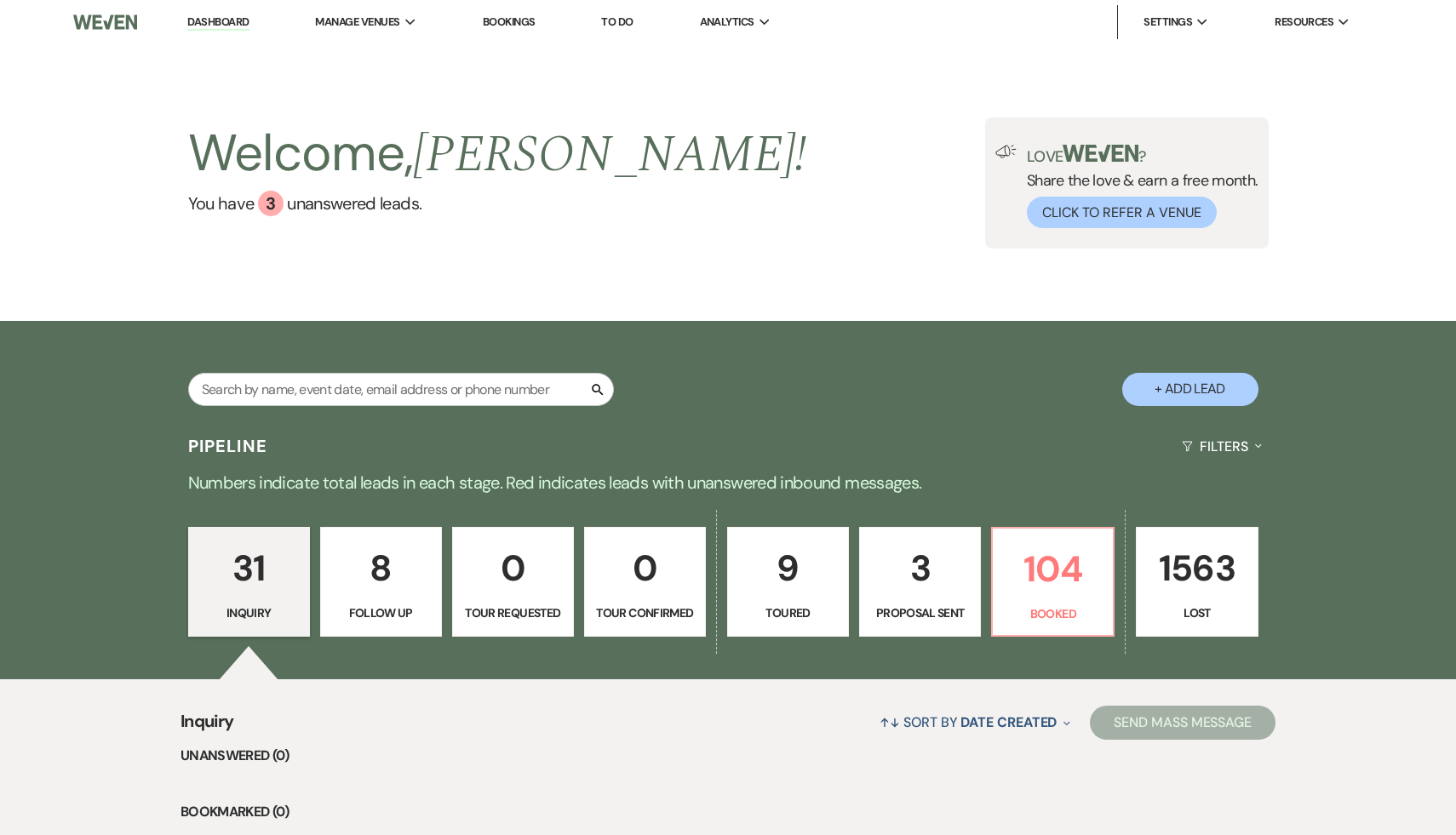
click at [751, 375] on div "Search + Add Lead" at bounding box center [728, 374] width 1226 height 90
